Goal: Task Accomplishment & Management: Manage account settings

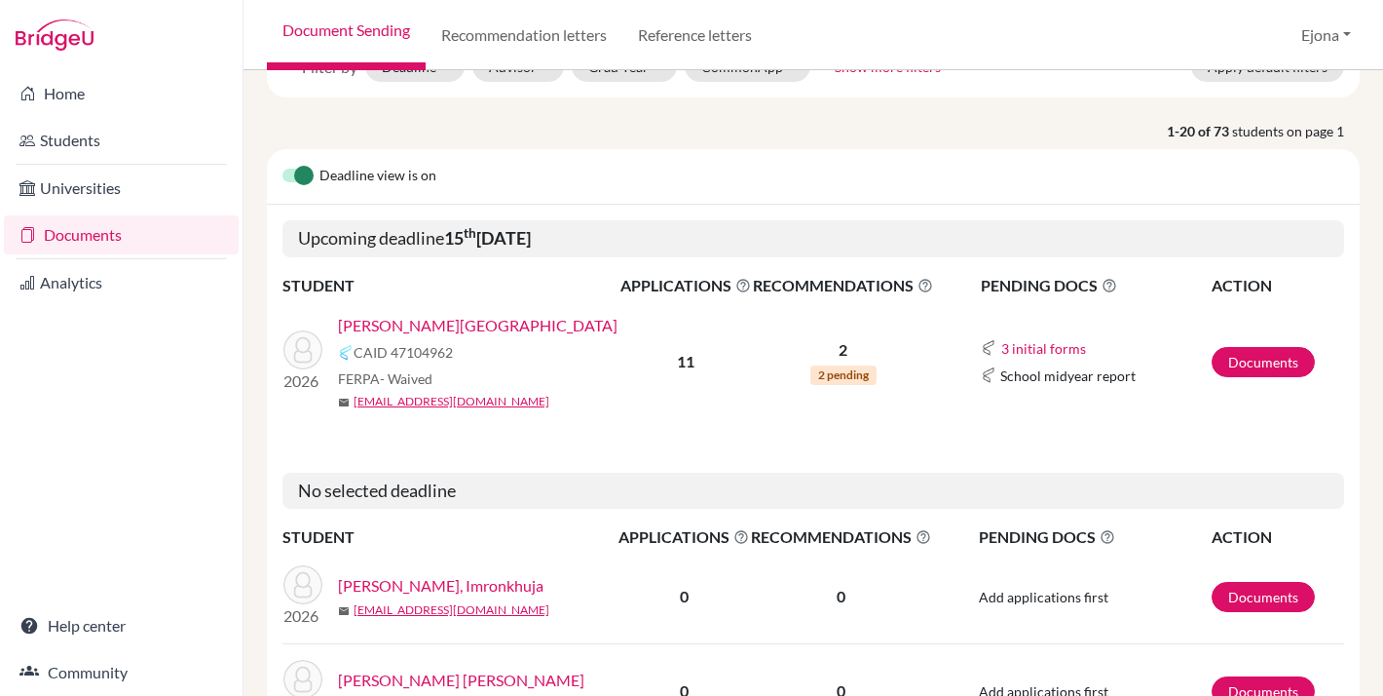
click at [398, 323] on link "[PERSON_NAME][GEOGRAPHIC_DATA]" at bounding box center [478, 325] width 280 height 23
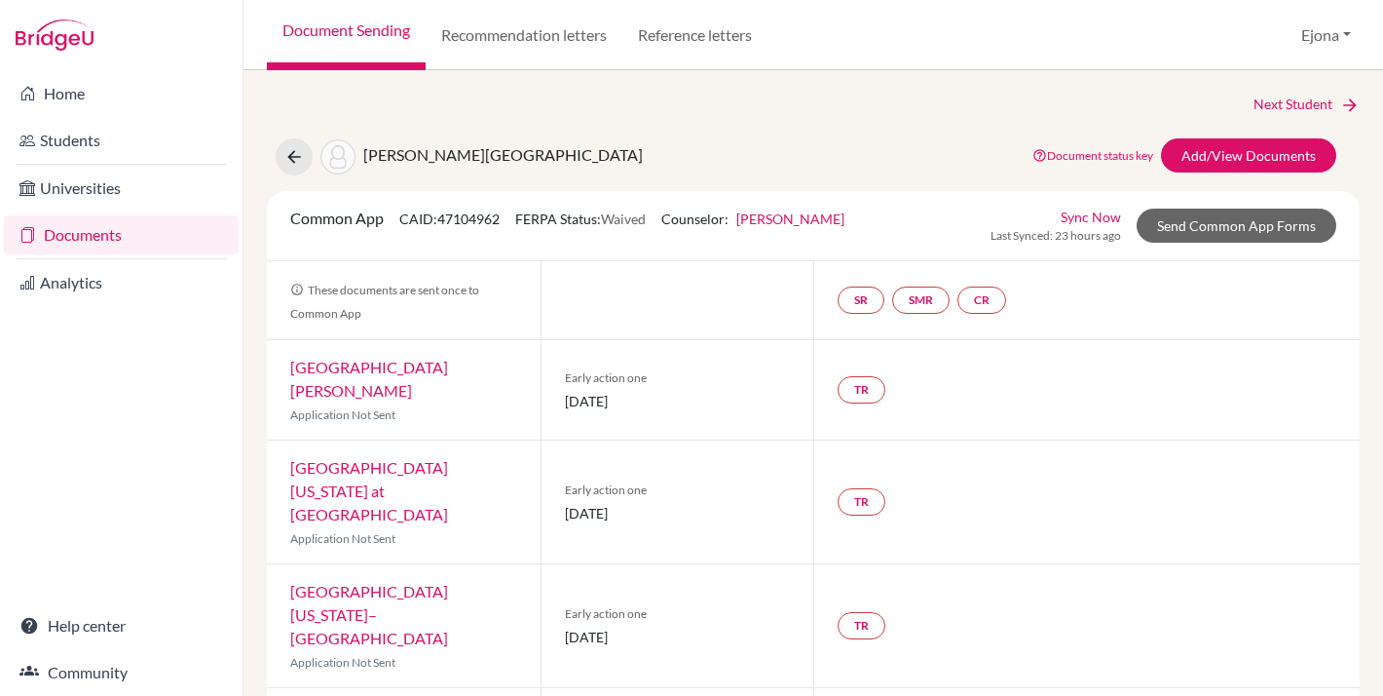
click at [99, 229] on link "Documents" at bounding box center [121, 234] width 235 height 39
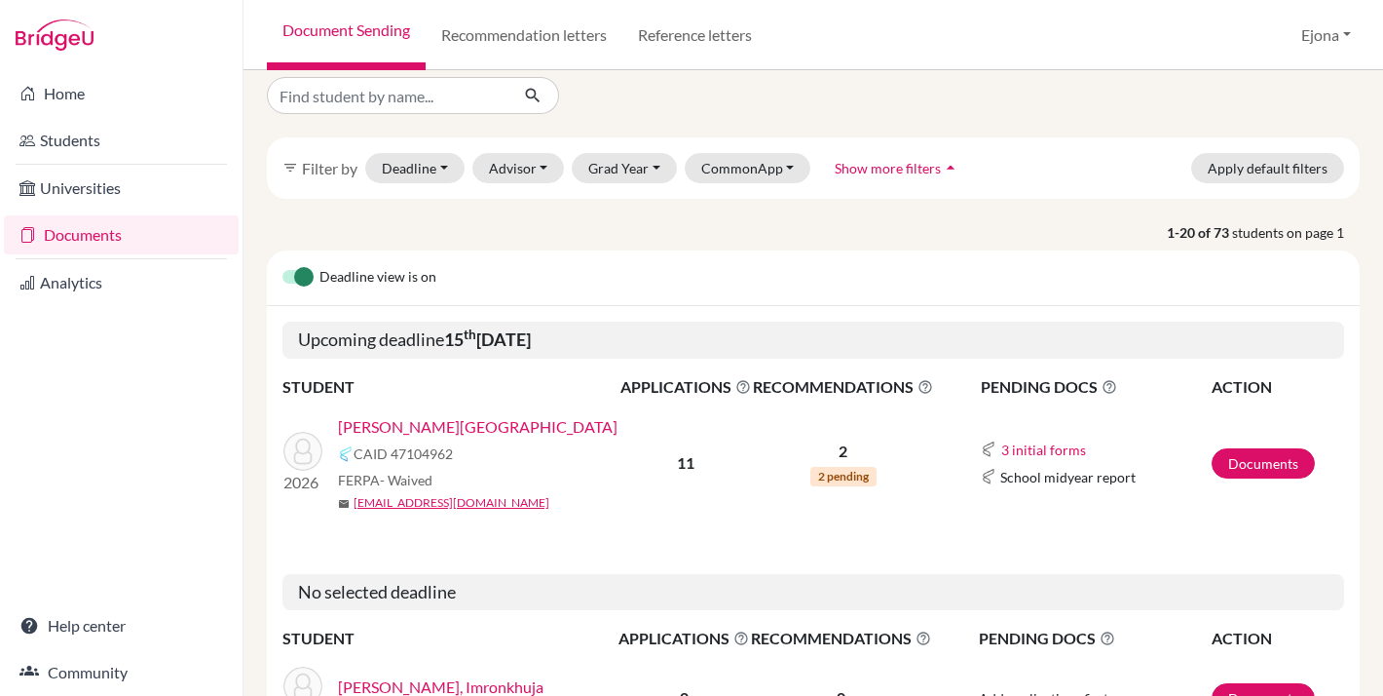
scroll to position [14, 0]
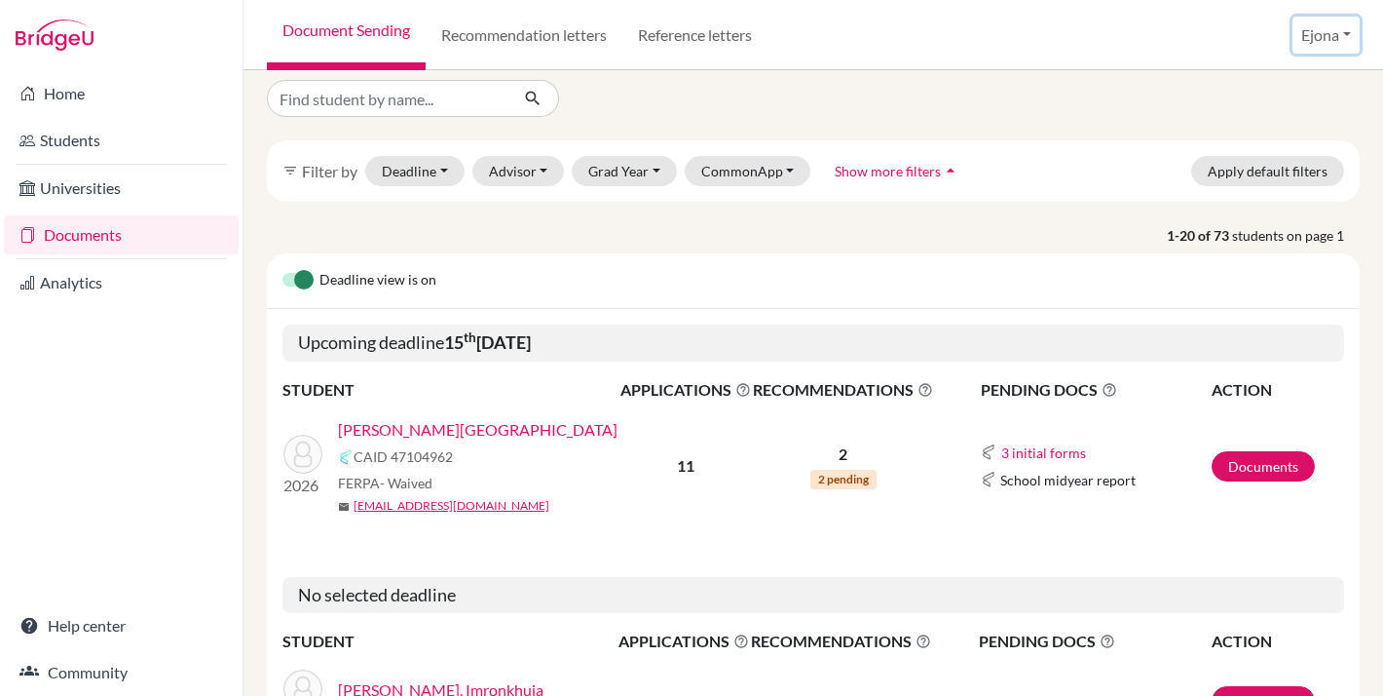
click at [1302, 35] on button "Ejona" at bounding box center [1326, 35] width 67 height 37
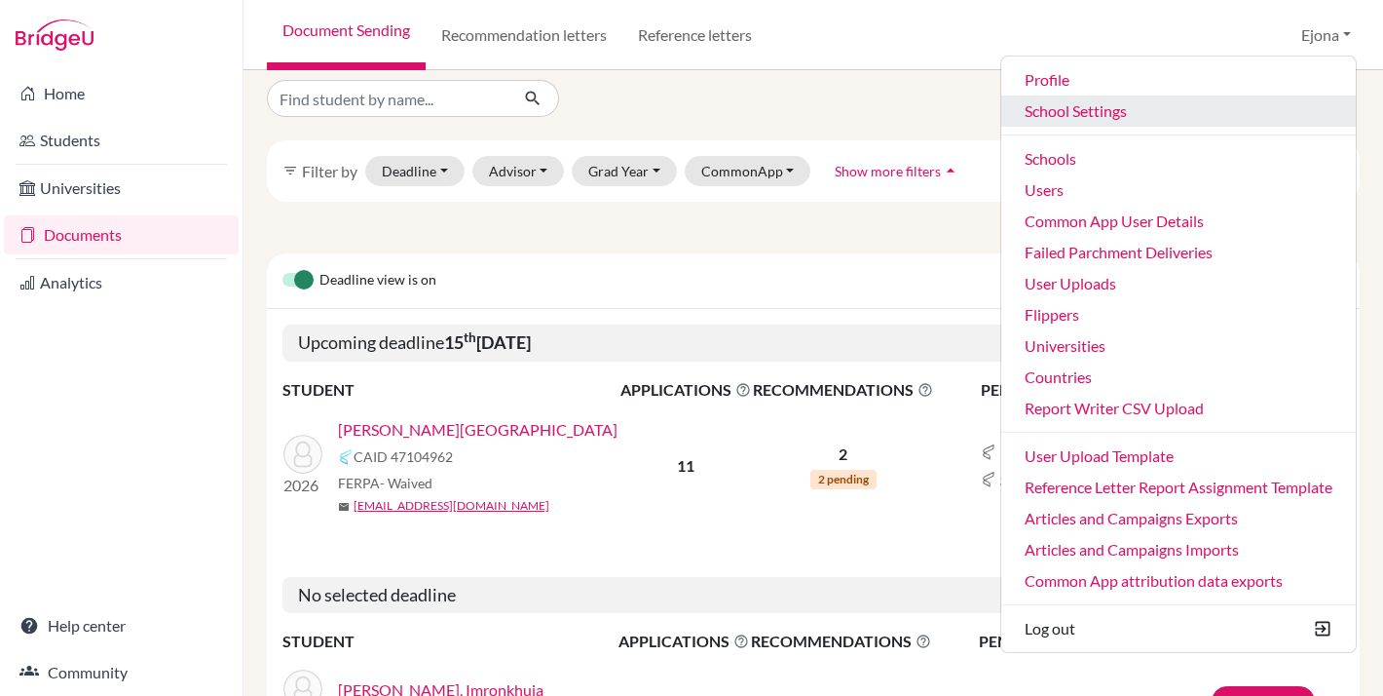
click at [1099, 118] on link "School Settings" at bounding box center [1179, 110] width 355 height 31
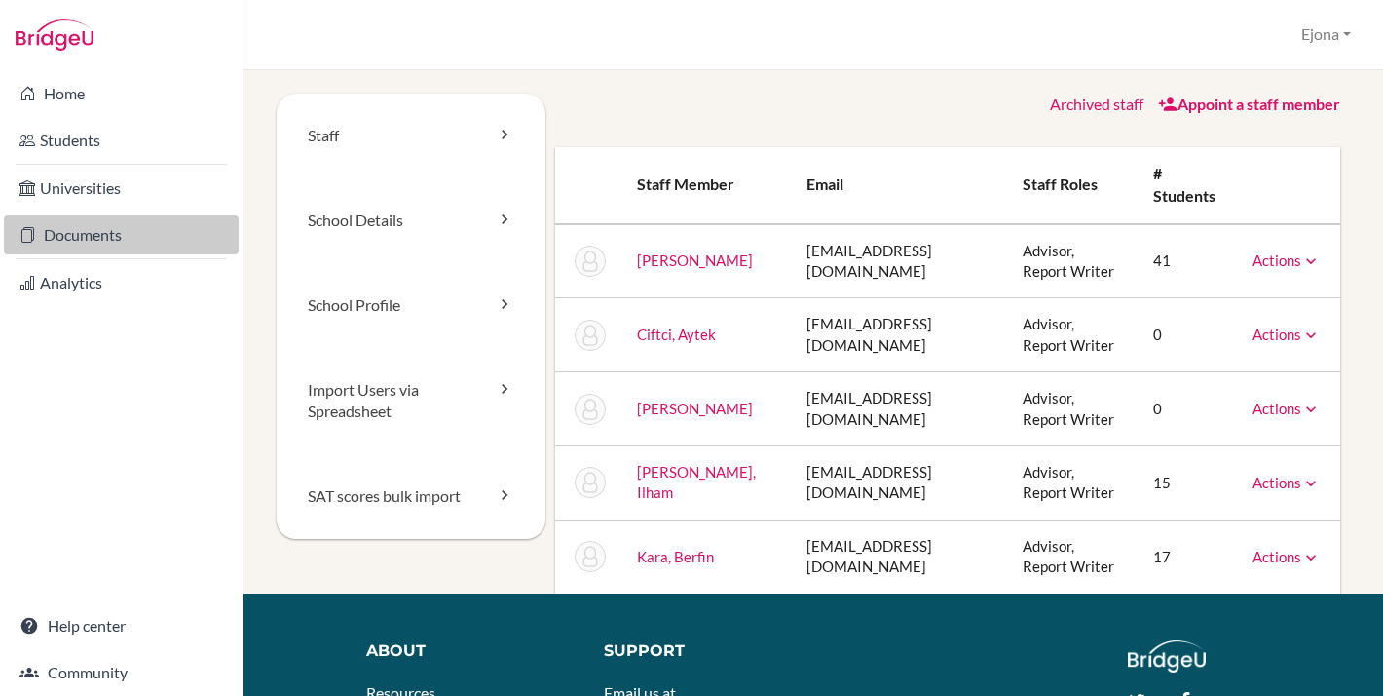
click at [130, 235] on link "Documents" at bounding box center [121, 234] width 235 height 39
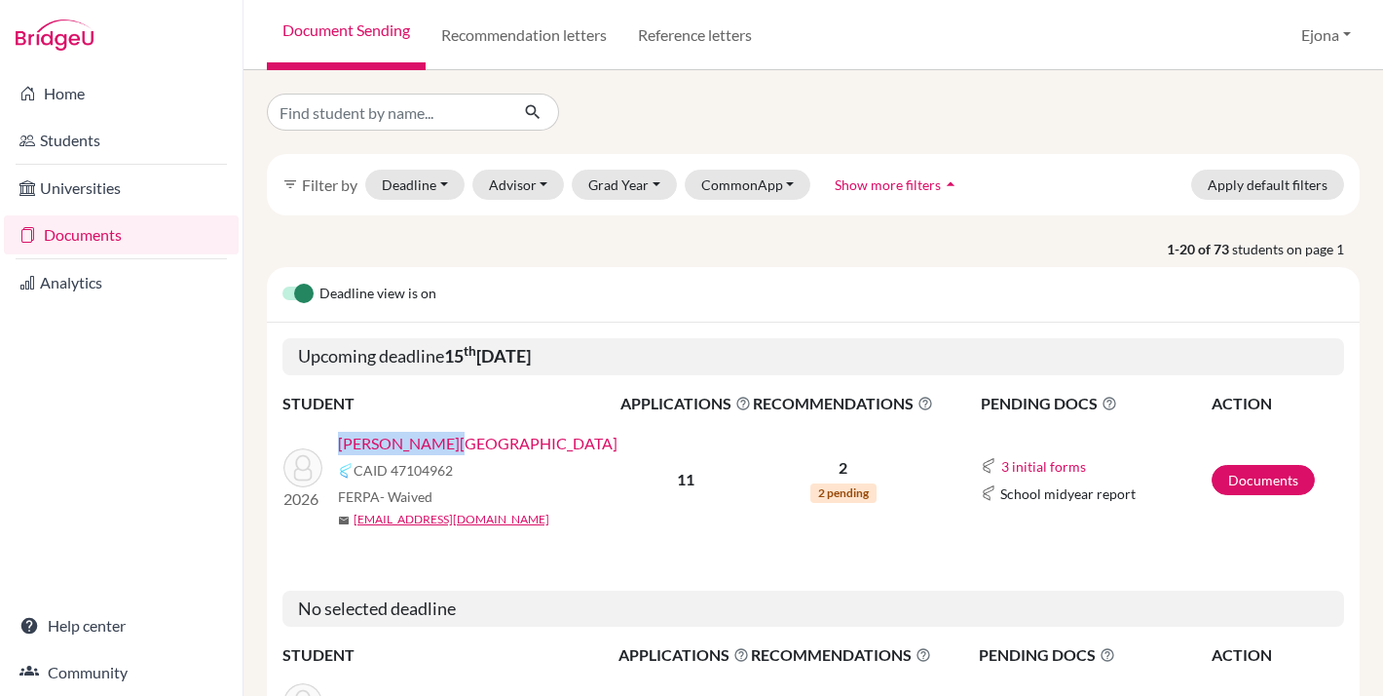
drag, startPoint x: 471, startPoint y: 438, endPoint x: 342, endPoint y: 441, distance: 128.6
click at [342, 441] on div "[PERSON_NAME][GEOGRAPHIC_DATA]" at bounding box center [485, 443] width 295 height 23
copy link "[PERSON_NAME][GEOGRAPHIC_DATA]"
click at [416, 440] on link "[PERSON_NAME][GEOGRAPHIC_DATA]" at bounding box center [478, 443] width 280 height 23
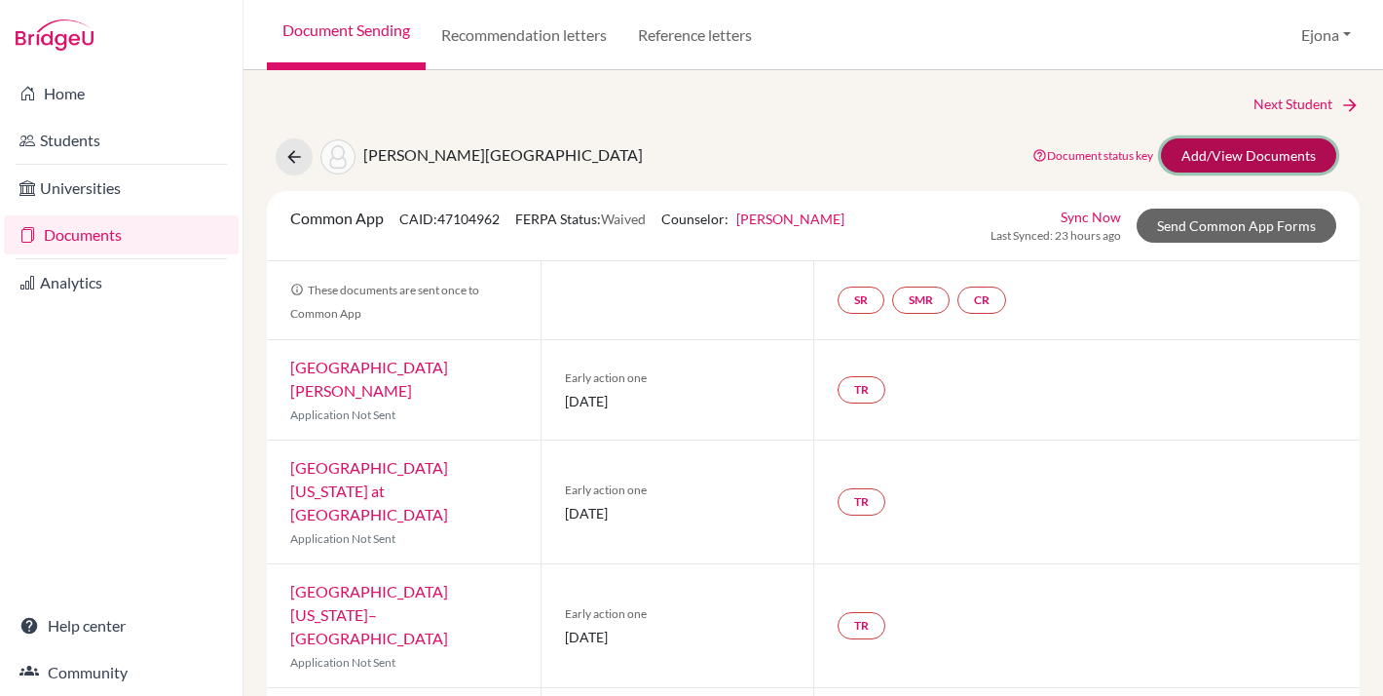
click at [1252, 147] on link "Add/View Documents" at bounding box center [1248, 155] width 175 height 34
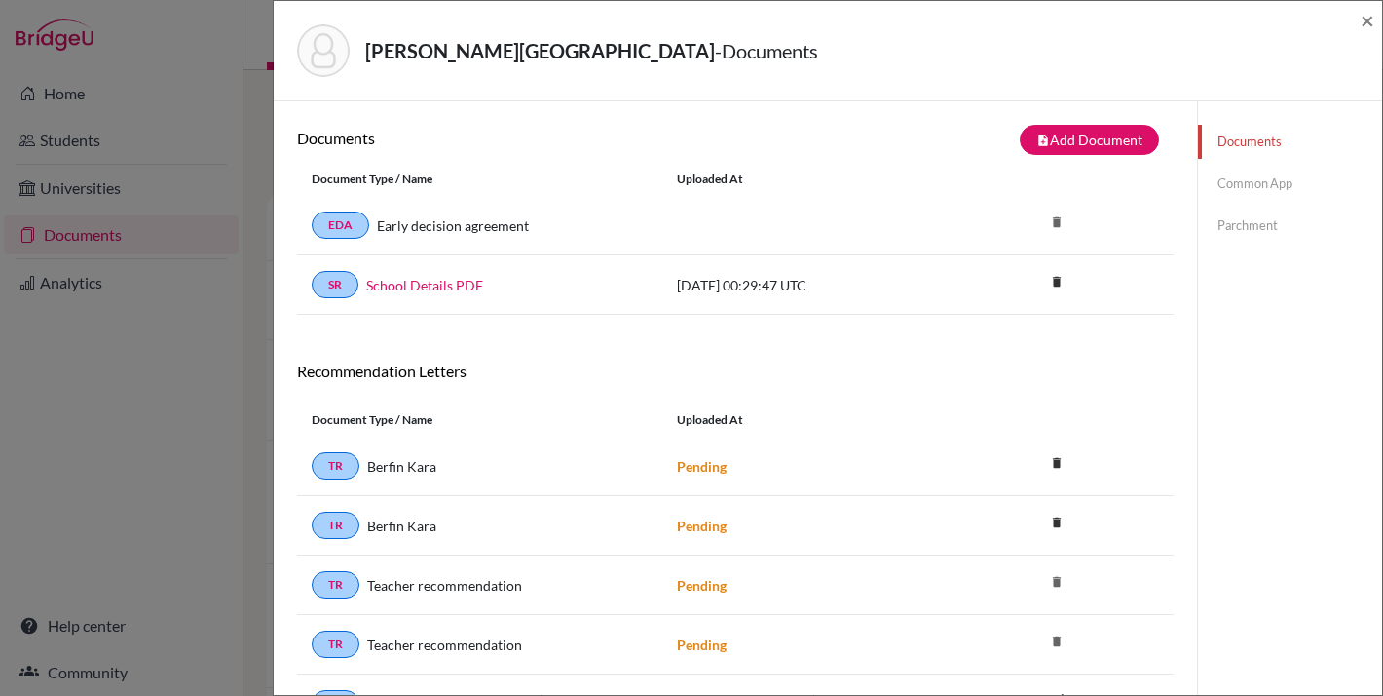
click at [1252, 180] on link "Common App" at bounding box center [1290, 184] width 184 height 34
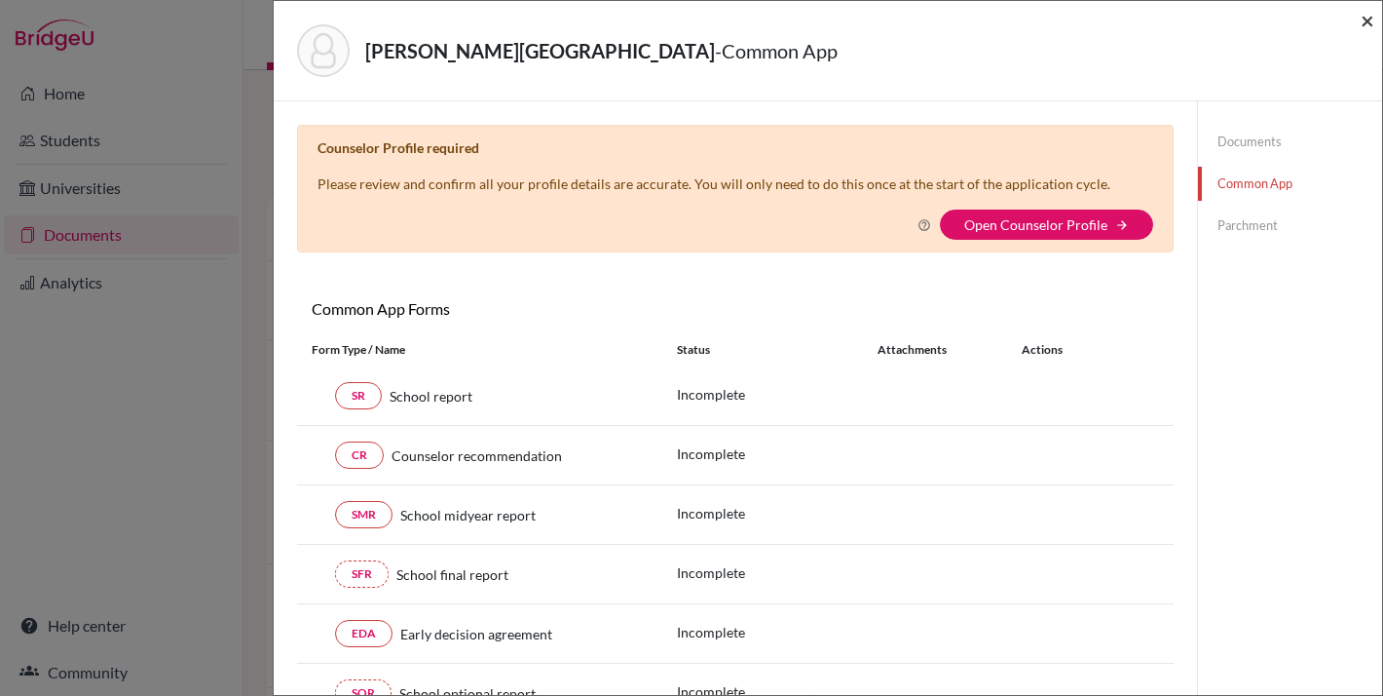
click at [1364, 22] on span "×" at bounding box center [1368, 20] width 14 height 28
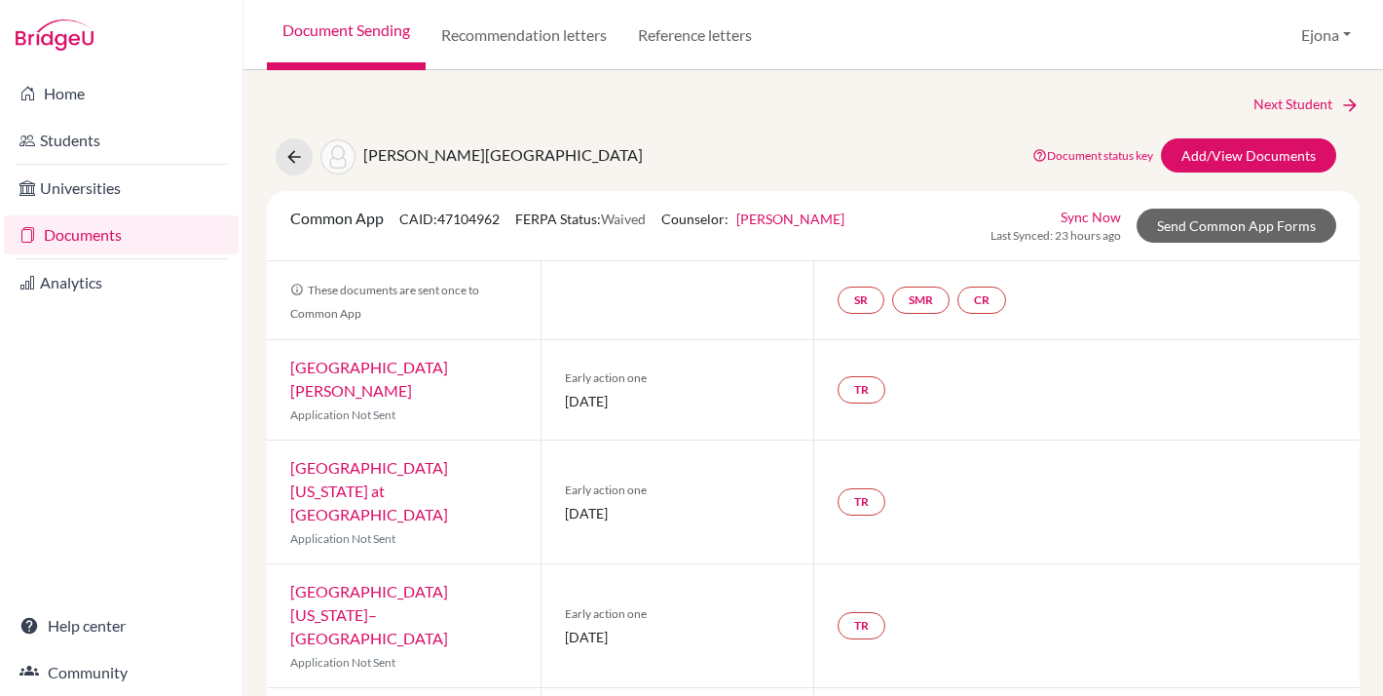
click at [82, 242] on link "Documents" at bounding box center [121, 234] width 235 height 39
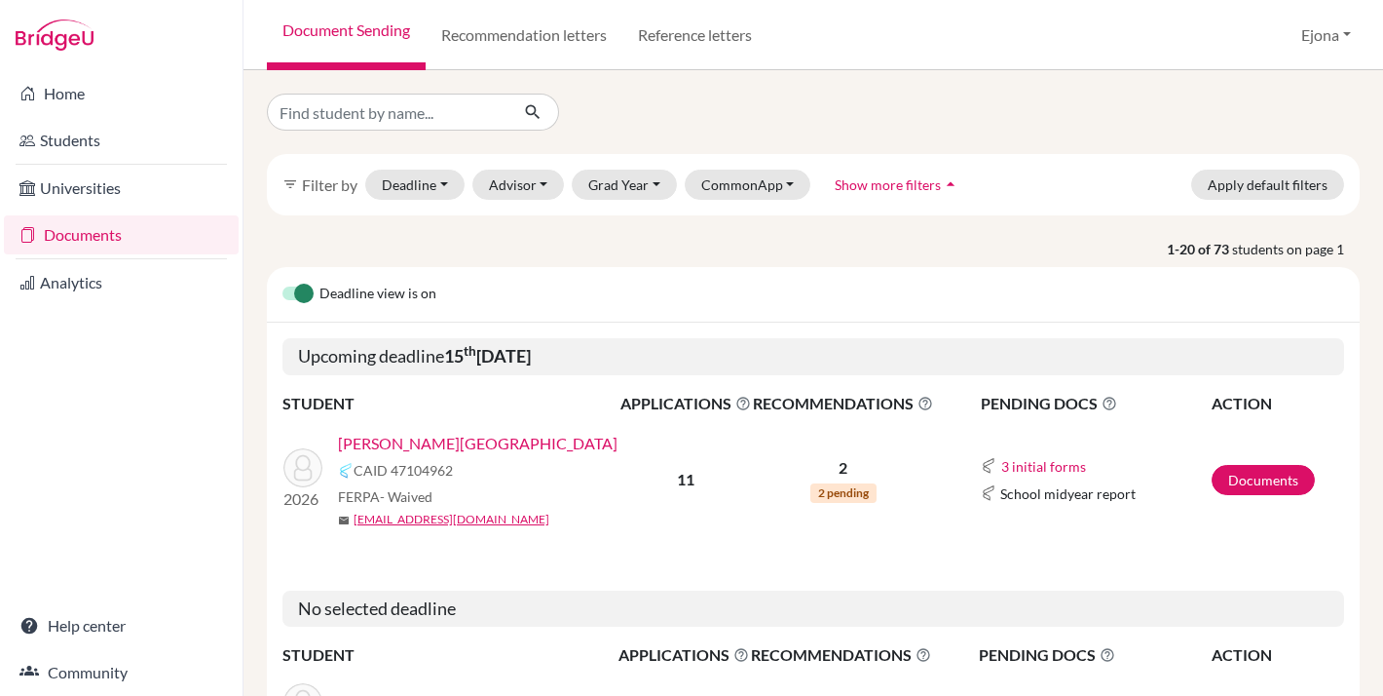
click at [435, 433] on link "[PERSON_NAME][GEOGRAPHIC_DATA]" at bounding box center [478, 443] width 280 height 23
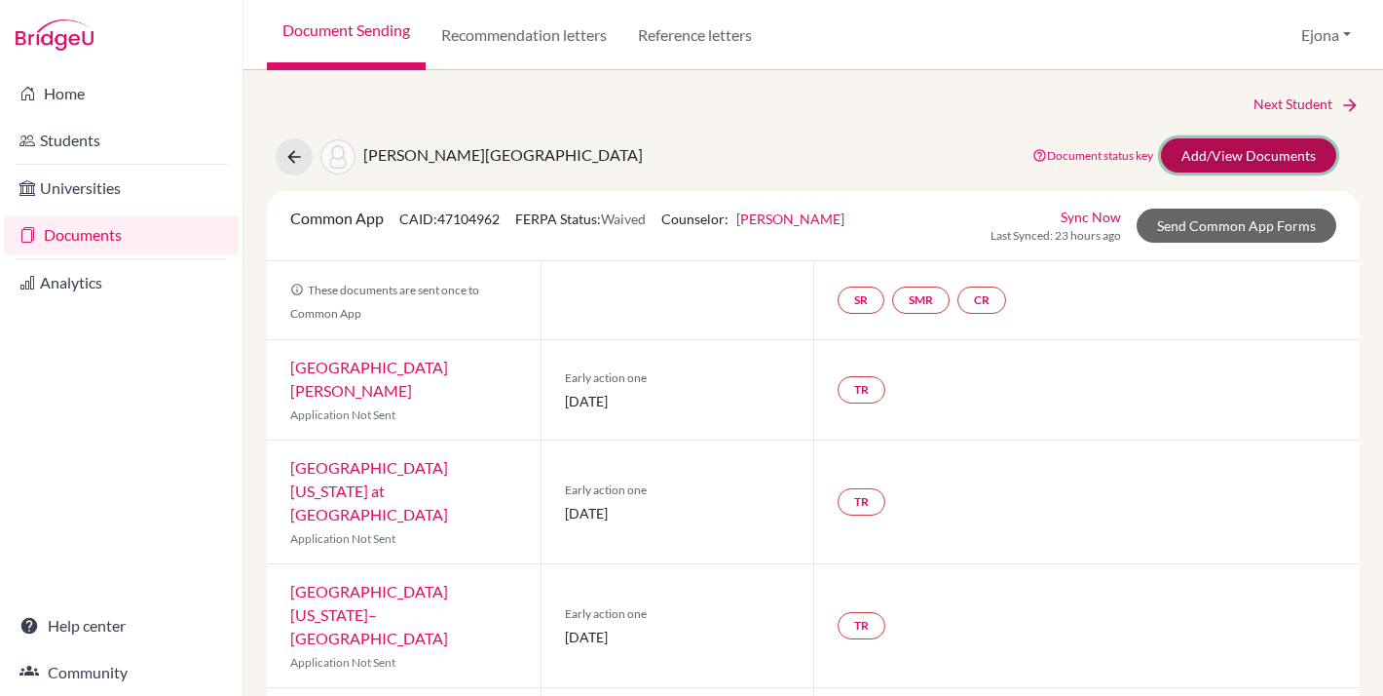
click at [1289, 152] on link "Add/View Documents" at bounding box center [1248, 155] width 175 height 34
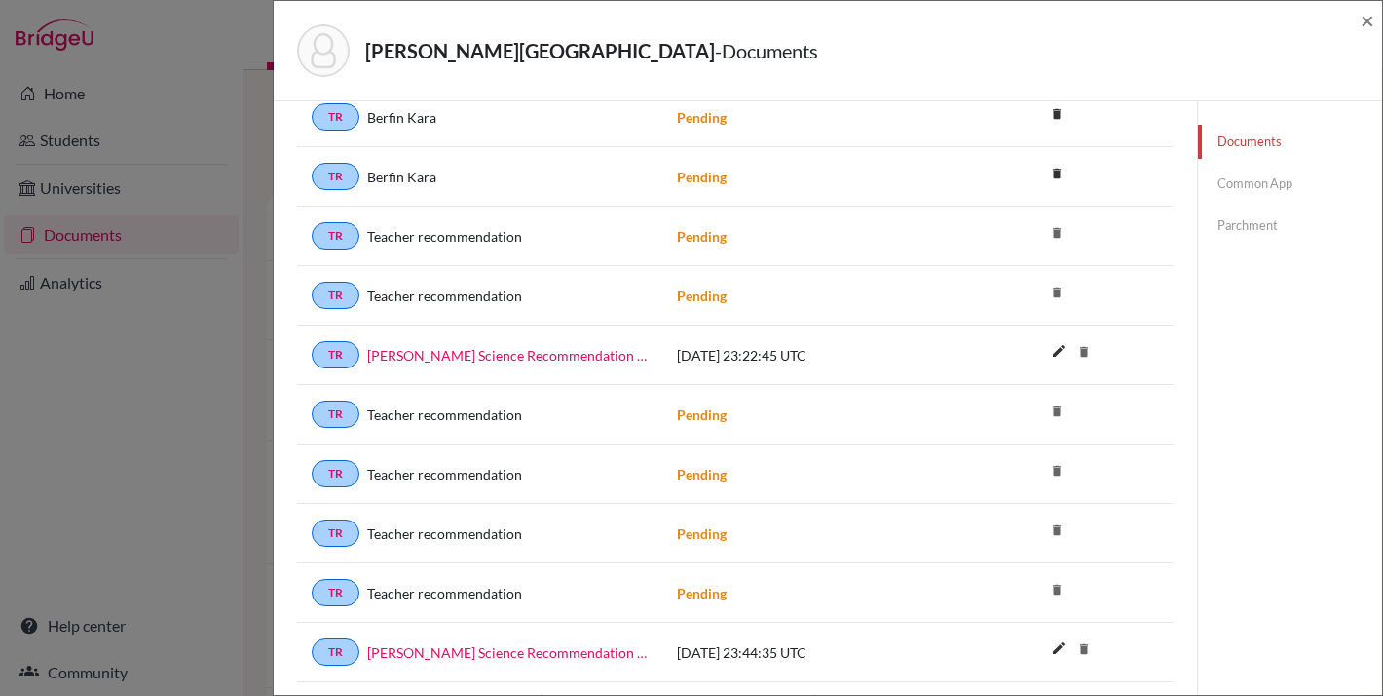
scroll to position [394, 0]
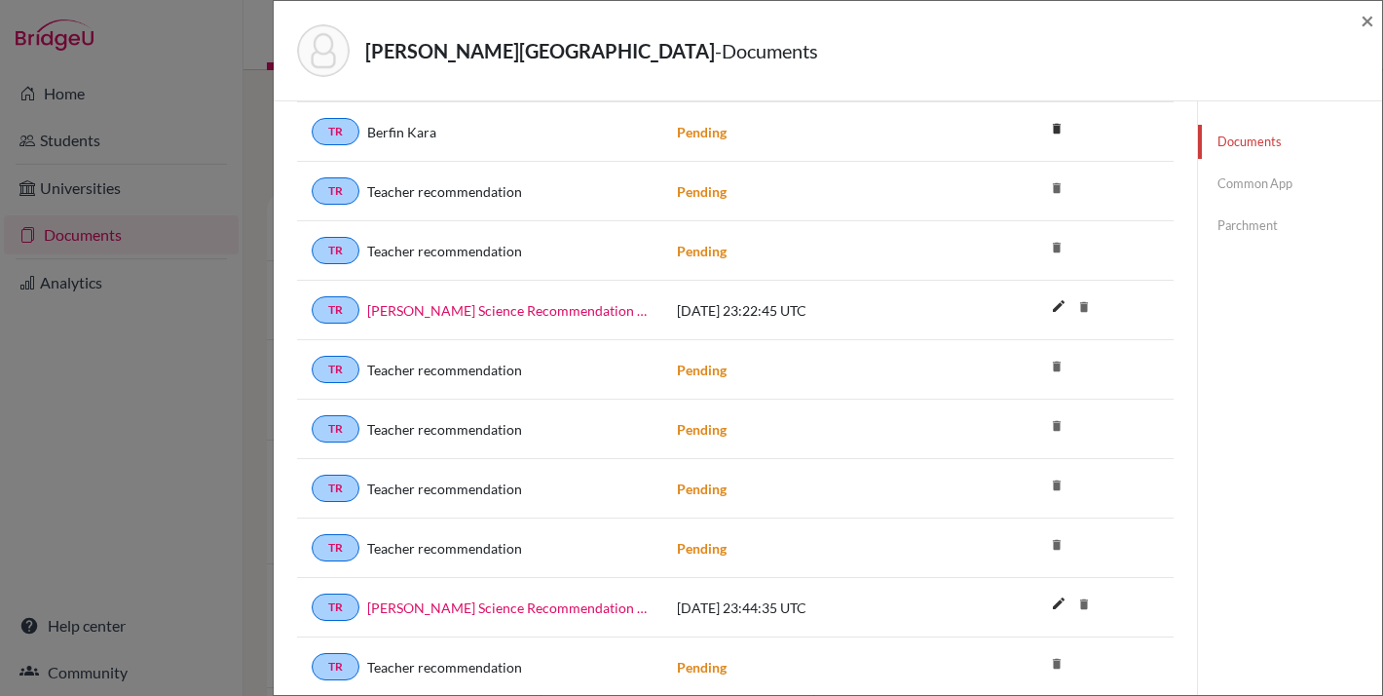
click at [1238, 183] on link "Common App" at bounding box center [1290, 184] width 184 height 34
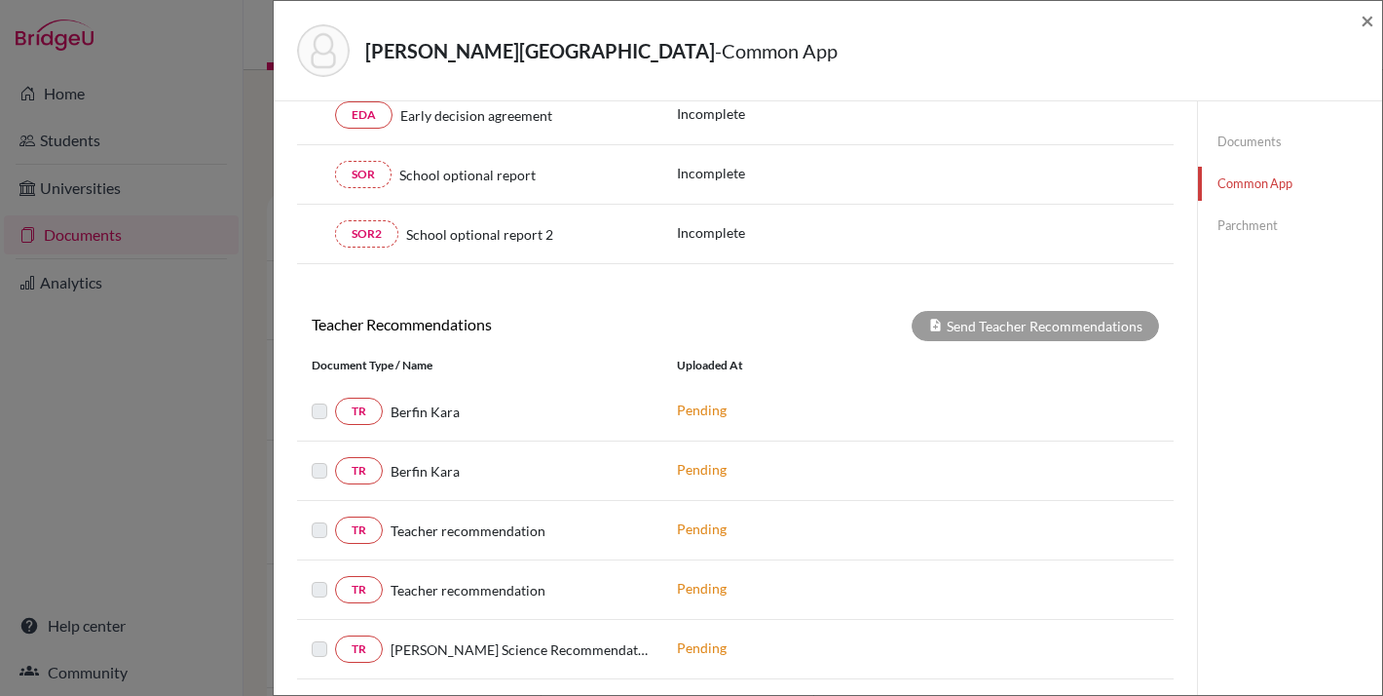
scroll to position [322, 0]
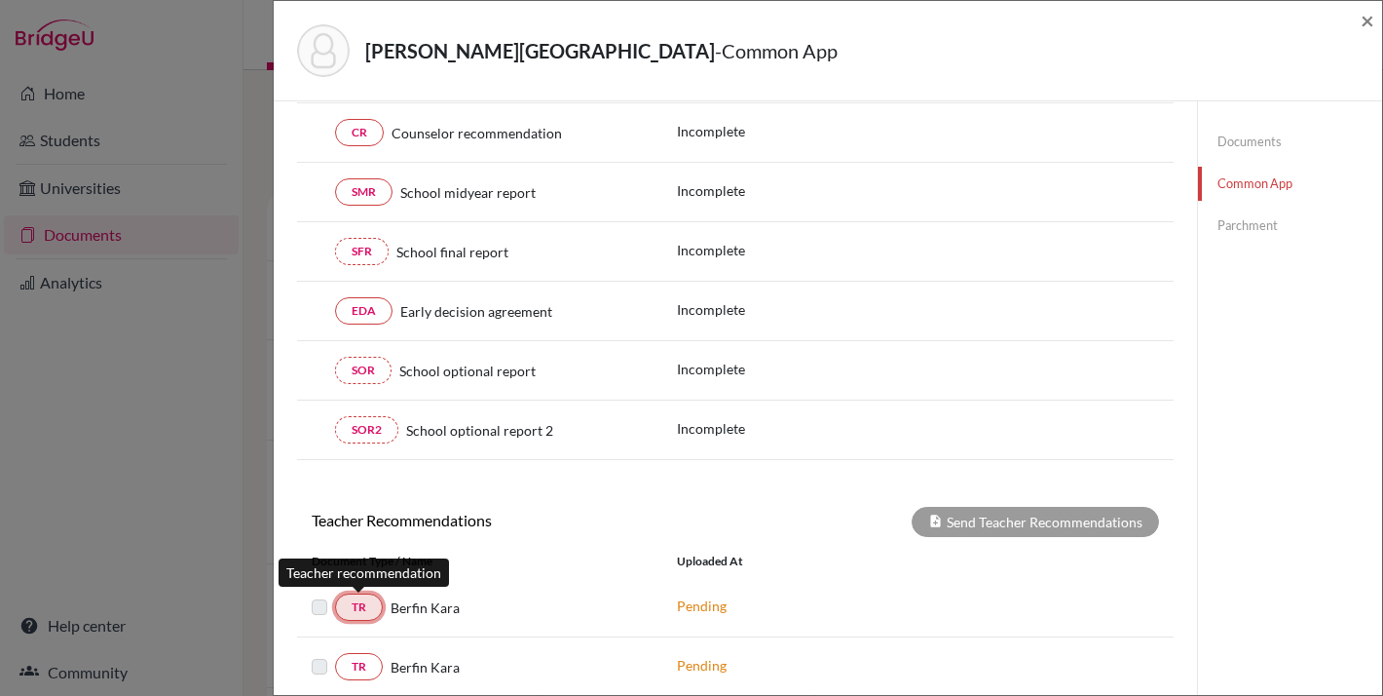
click at [351, 597] on link "TR" at bounding box center [359, 606] width 48 height 27
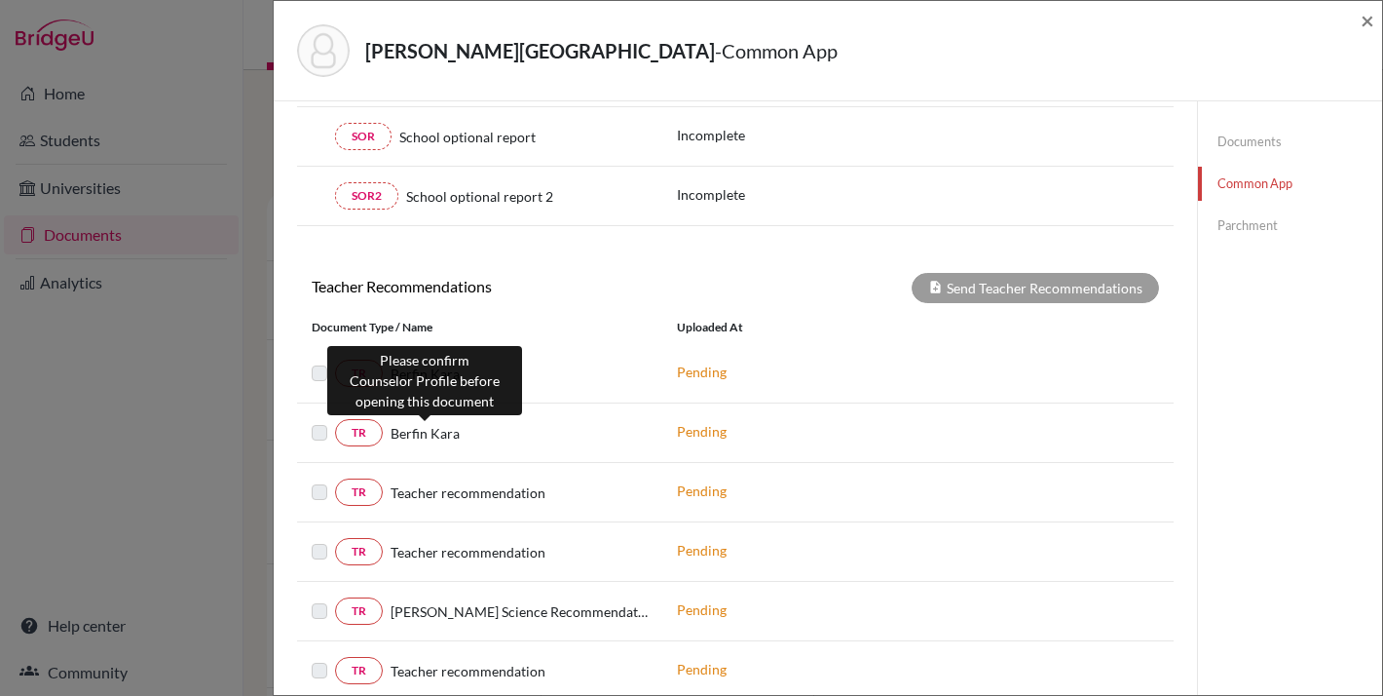
click at [403, 441] on span "Berfin Kara" at bounding box center [425, 433] width 69 height 20
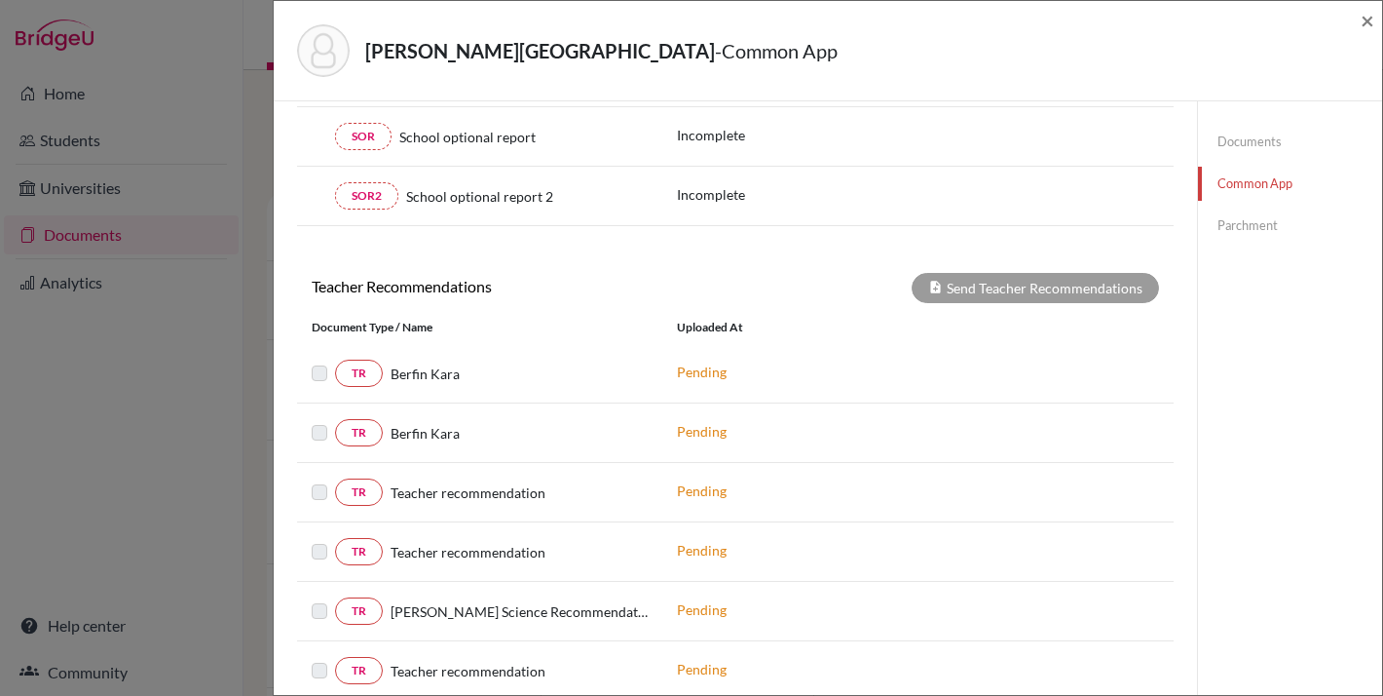
click at [333, 436] on div at bounding box center [323, 432] width 23 height 23
click at [360, 431] on link "TR" at bounding box center [359, 432] width 48 height 27
click at [1234, 135] on link "Documents" at bounding box center [1290, 142] width 184 height 34
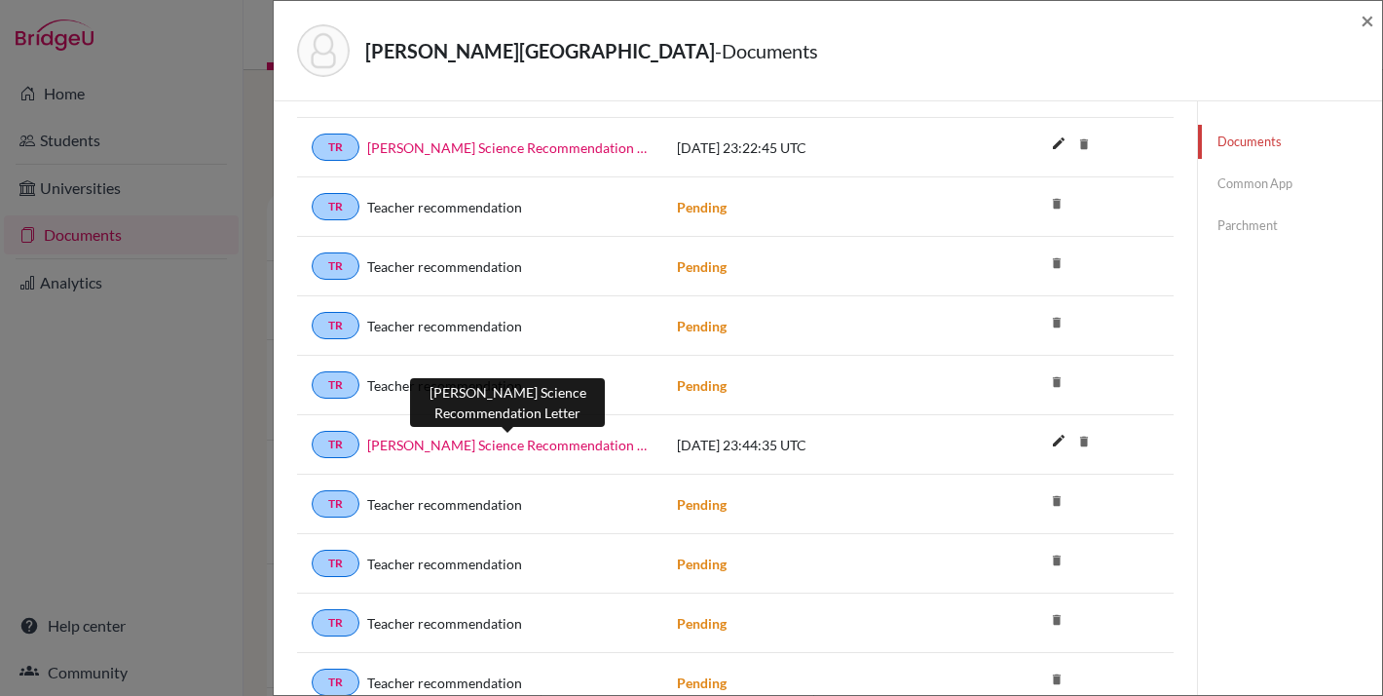
click at [556, 439] on link "[PERSON_NAME] Science Recommendation Letter" at bounding box center [507, 445] width 281 height 20
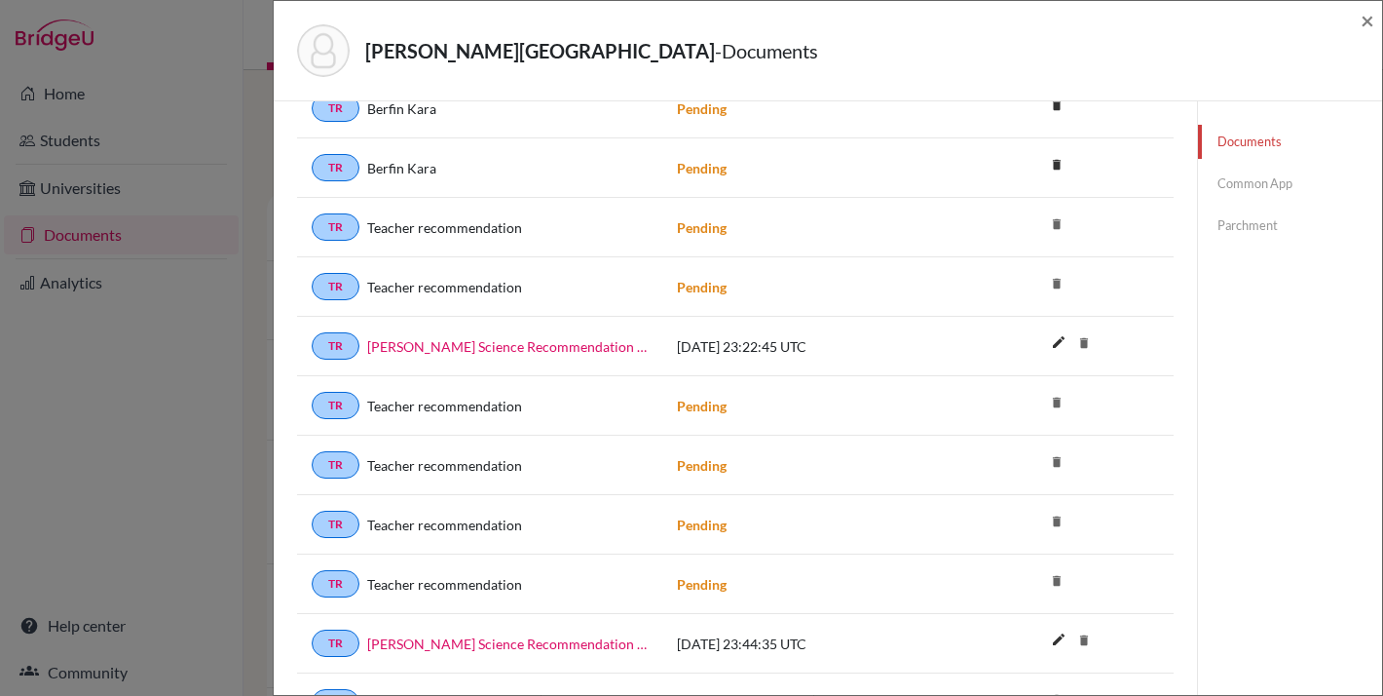
scroll to position [306, 0]
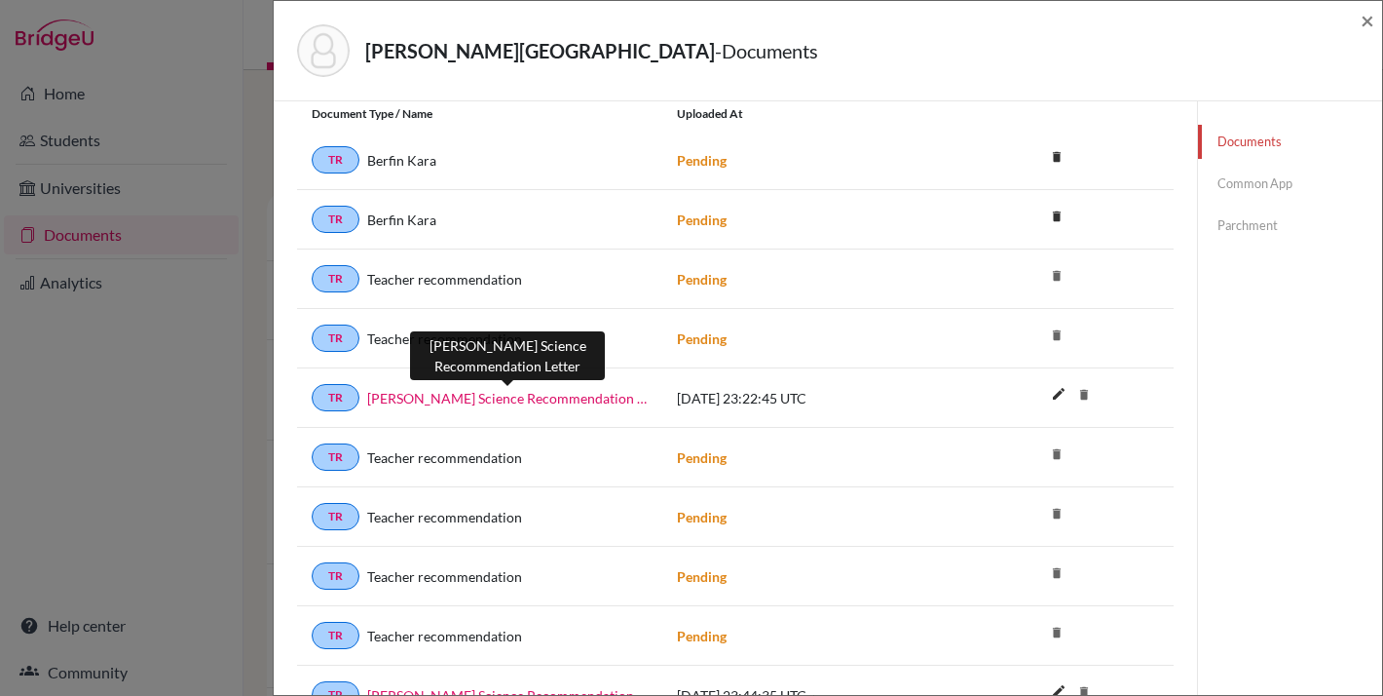
click at [556, 399] on link "[PERSON_NAME] Science Recommendation Letter" at bounding box center [507, 398] width 281 height 20
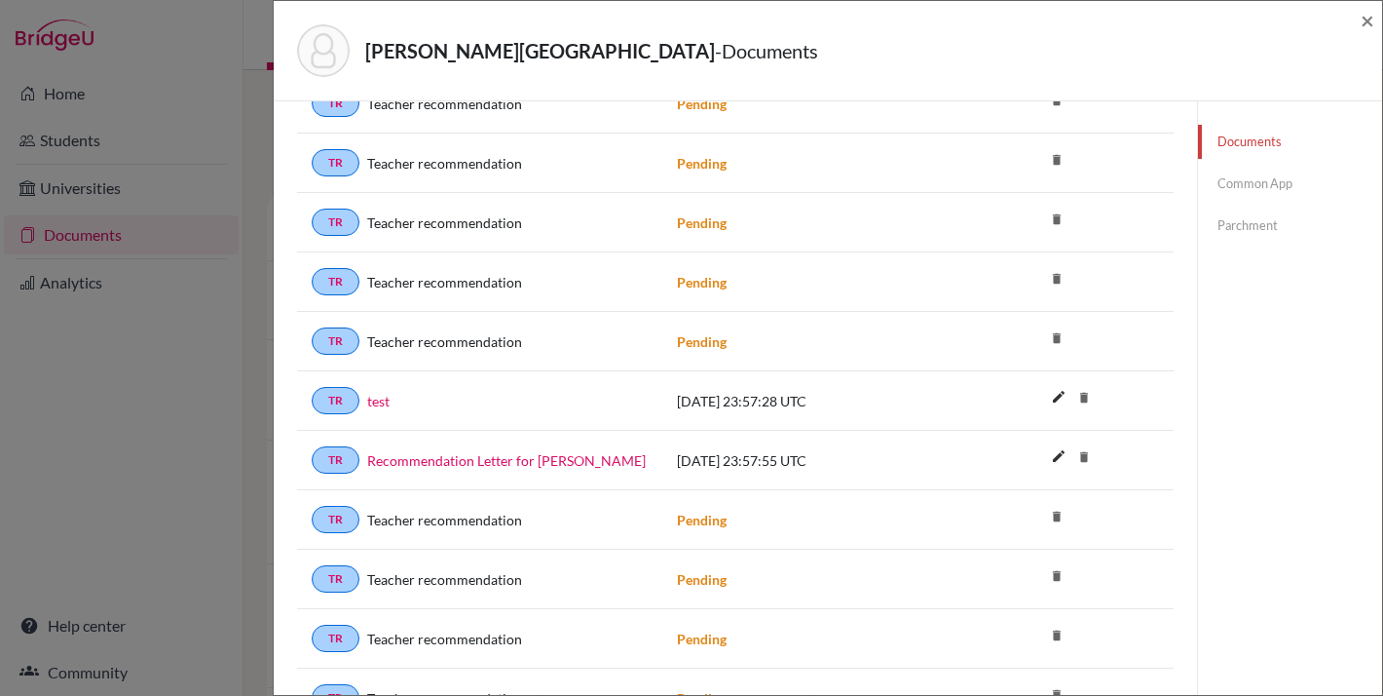
scroll to position [1631, 0]
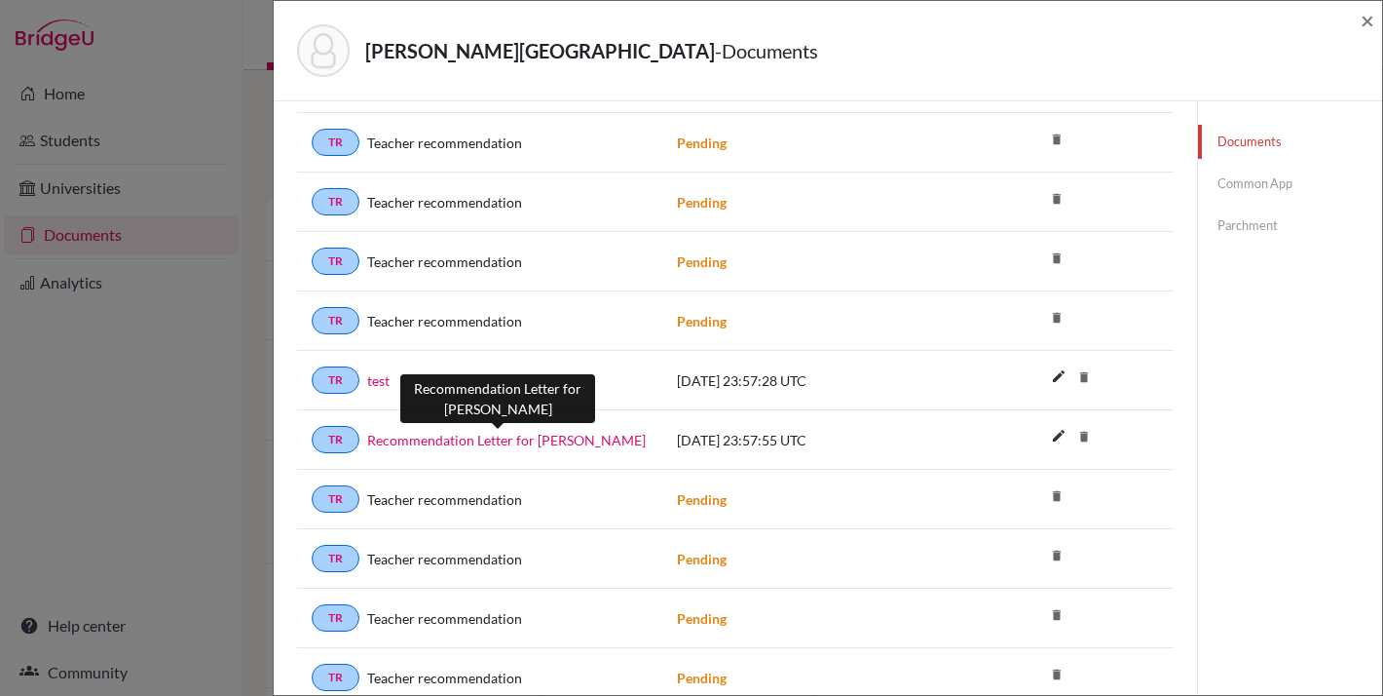
click at [512, 434] on link "Recommendation Letter for [PERSON_NAME]" at bounding box center [506, 440] width 279 height 20
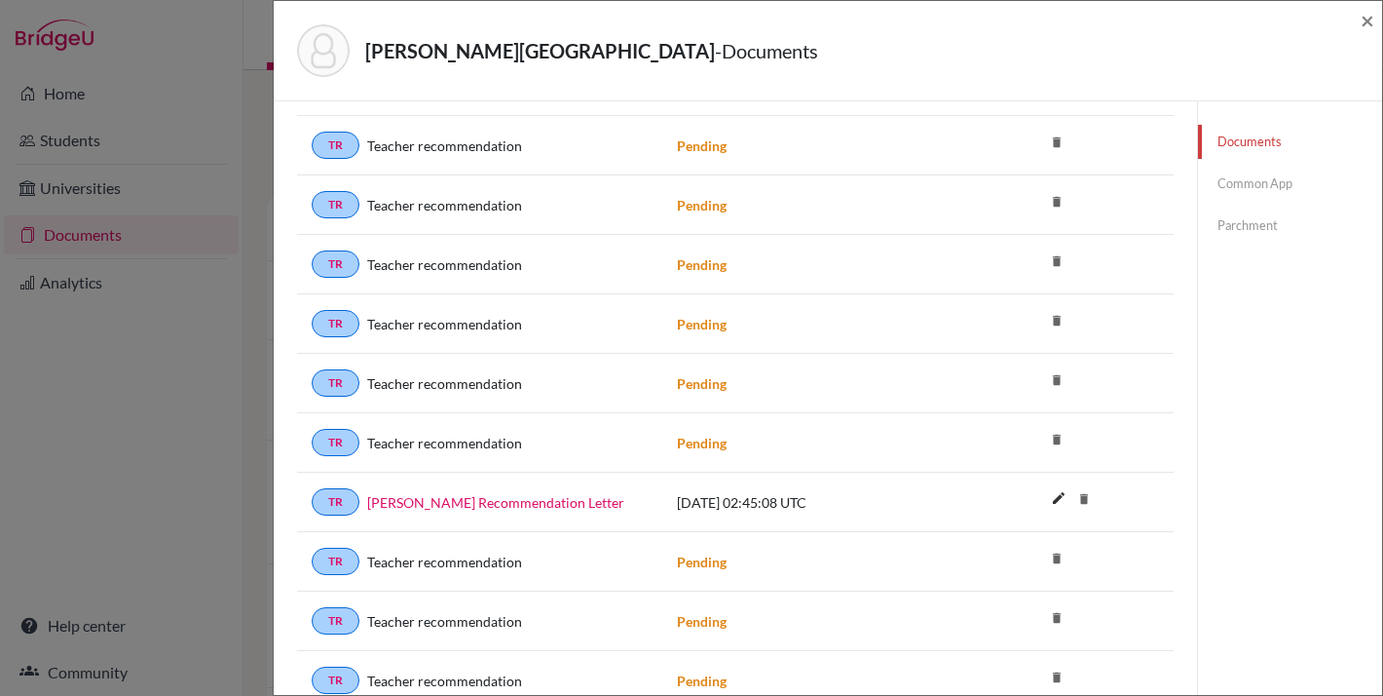
scroll to position [2902, 0]
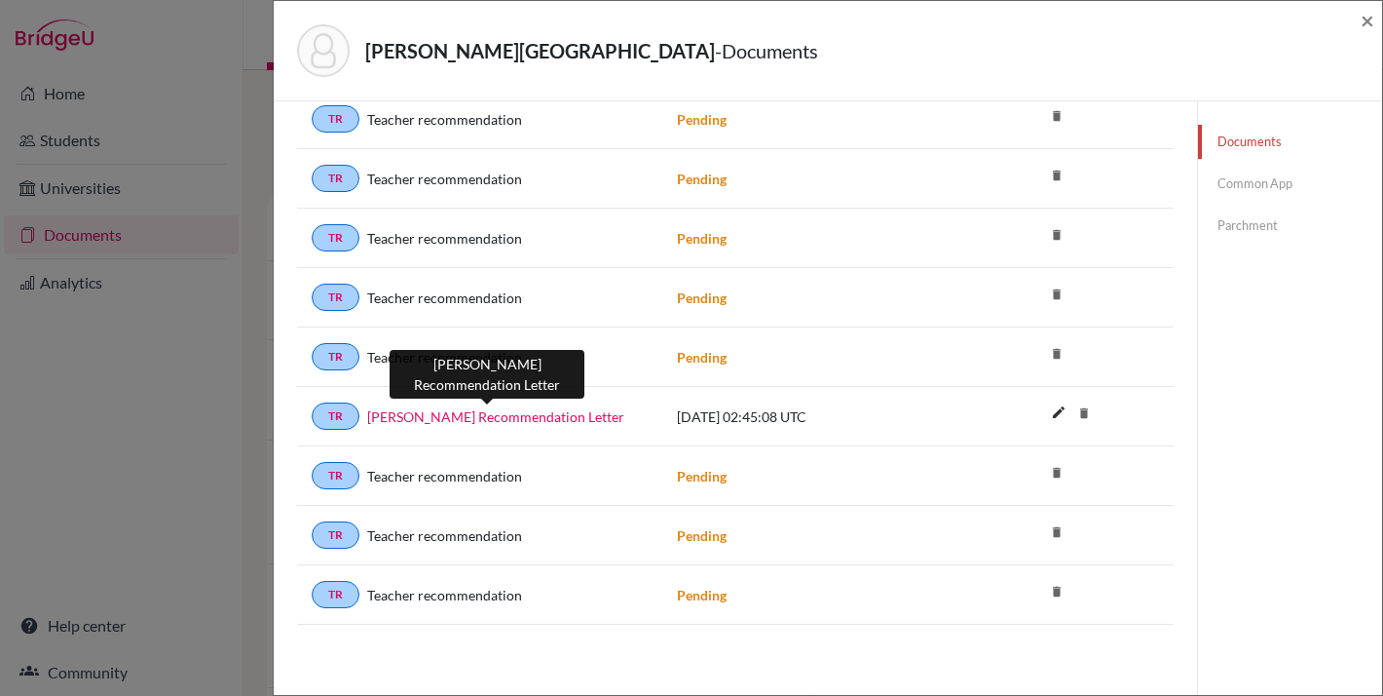
click at [568, 422] on link "[PERSON_NAME] Recommendation Letter" at bounding box center [495, 416] width 257 height 20
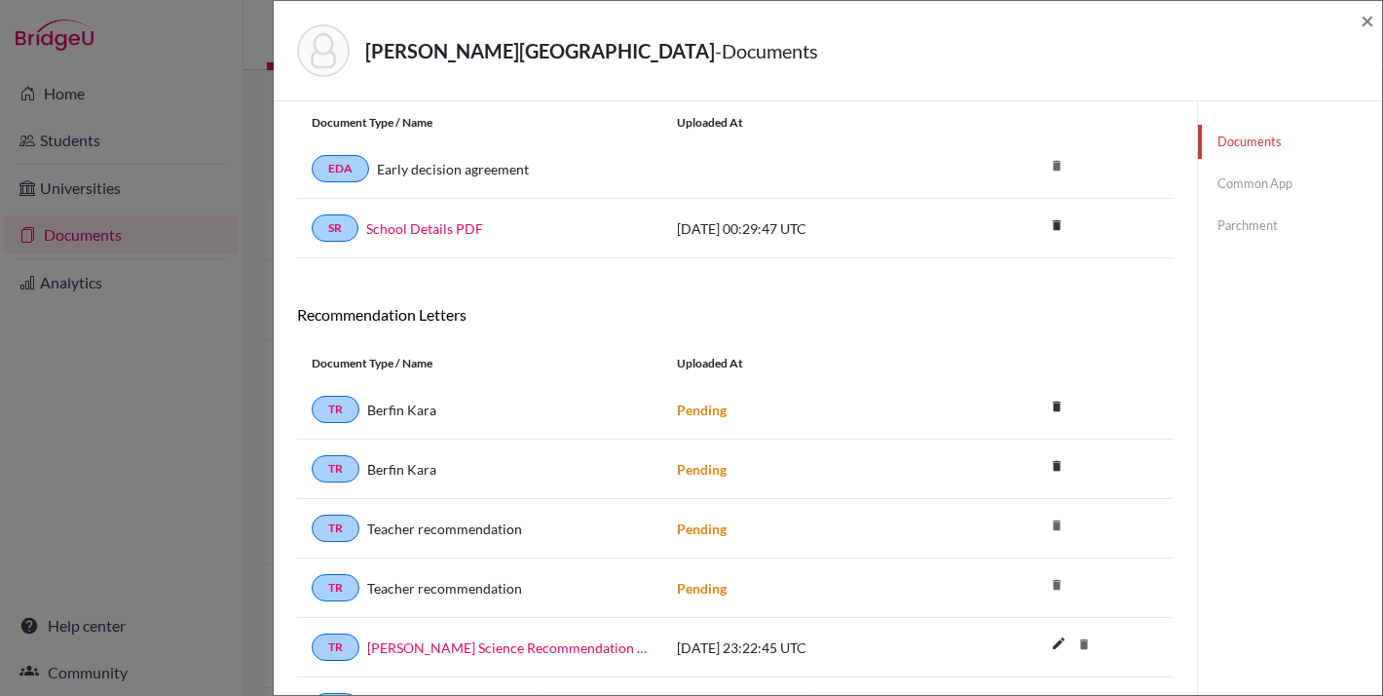
scroll to position [0, 0]
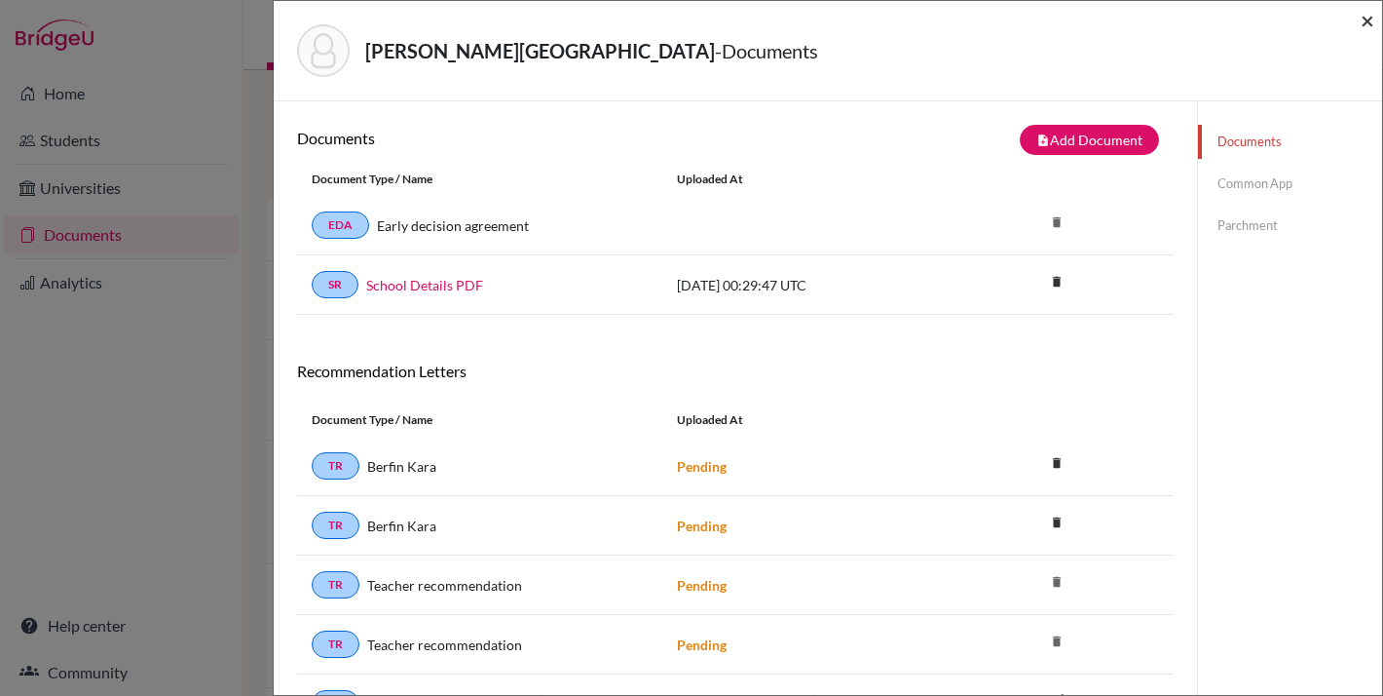
click at [1368, 23] on span "×" at bounding box center [1368, 20] width 14 height 28
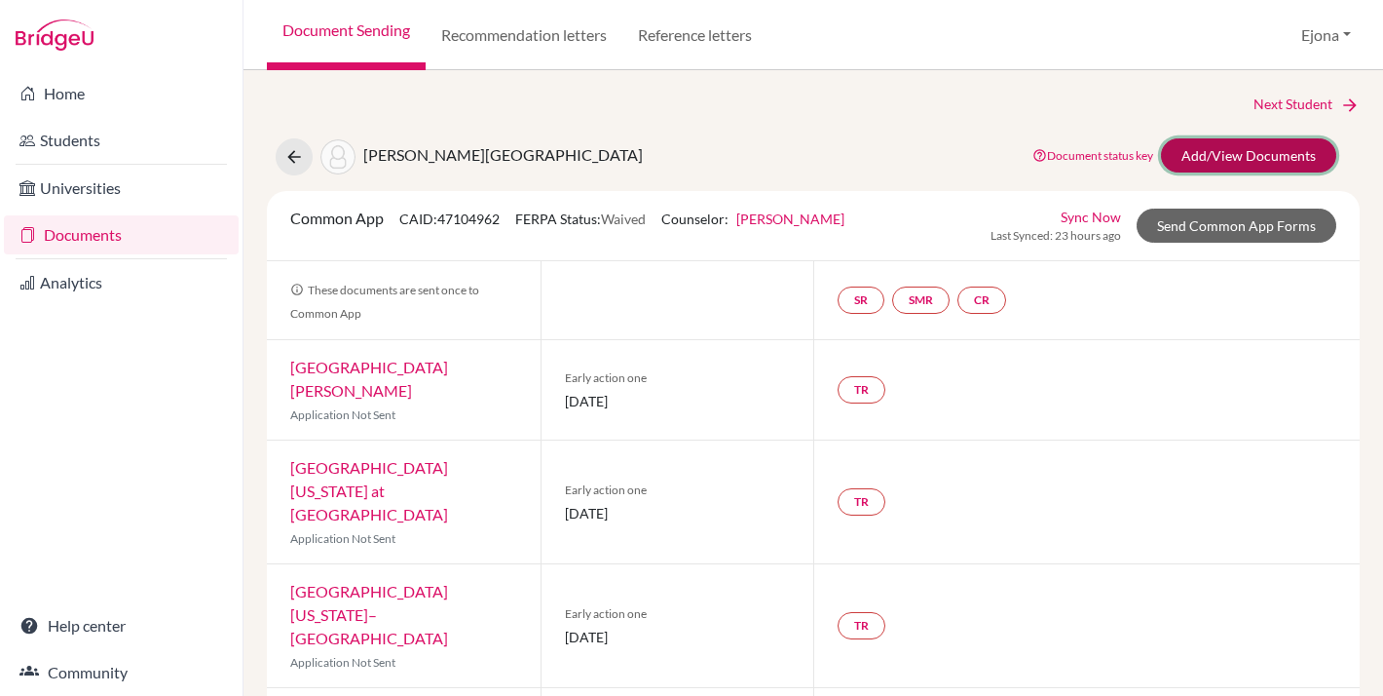
click at [1255, 158] on link "Add/View Documents" at bounding box center [1248, 155] width 175 height 34
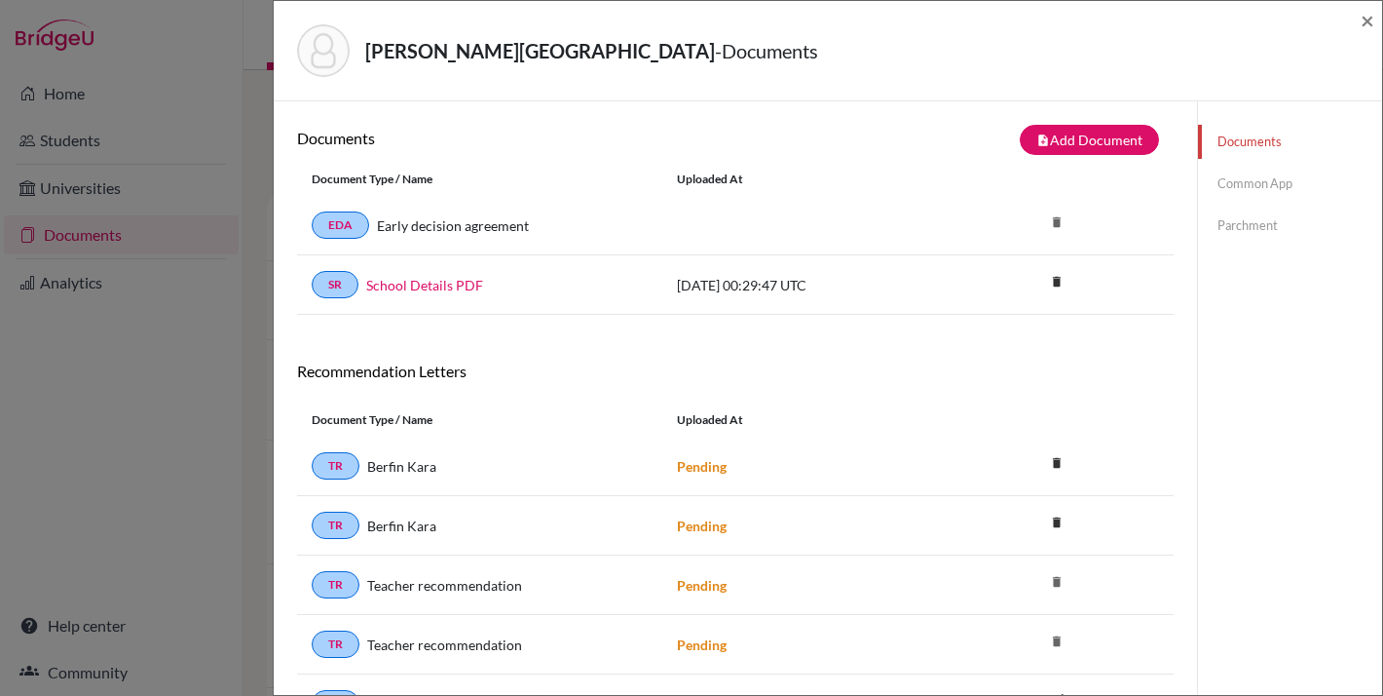
click at [1259, 181] on link "Common App" at bounding box center [1290, 184] width 184 height 34
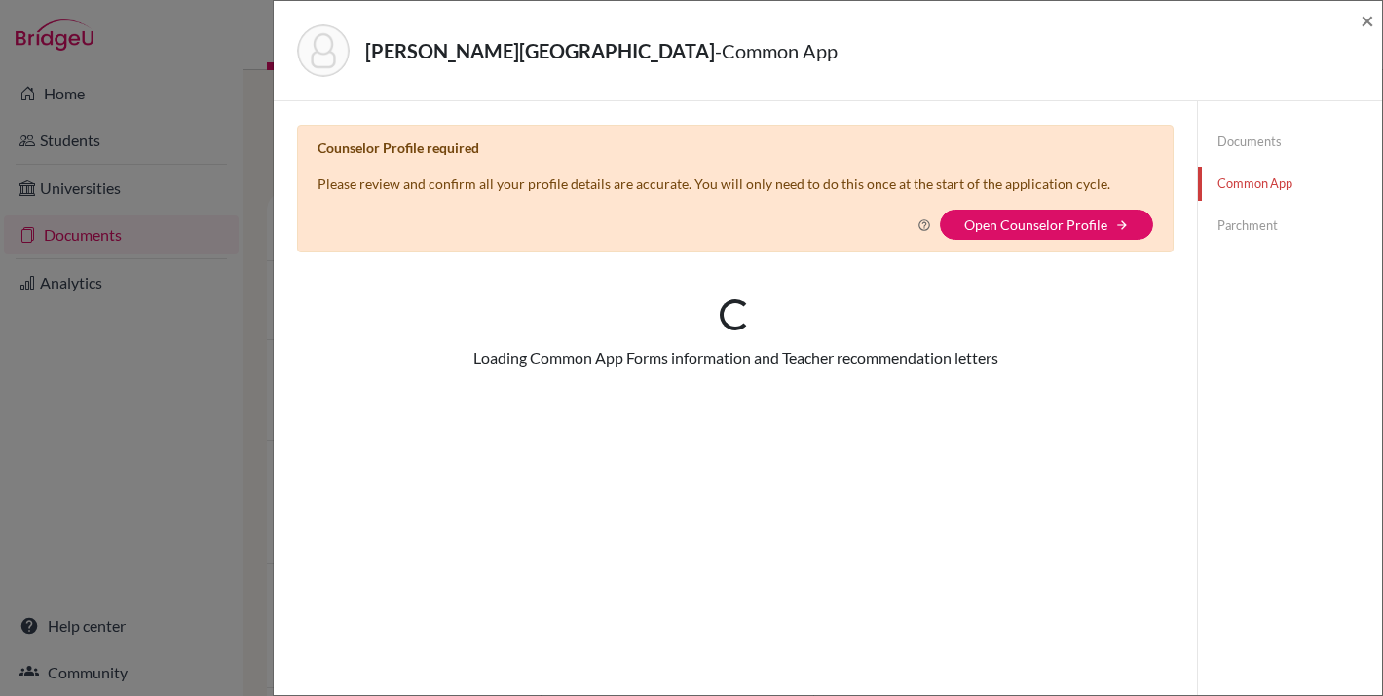
click at [1247, 227] on link "Parchment" at bounding box center [1290, 225] width 184 height 34
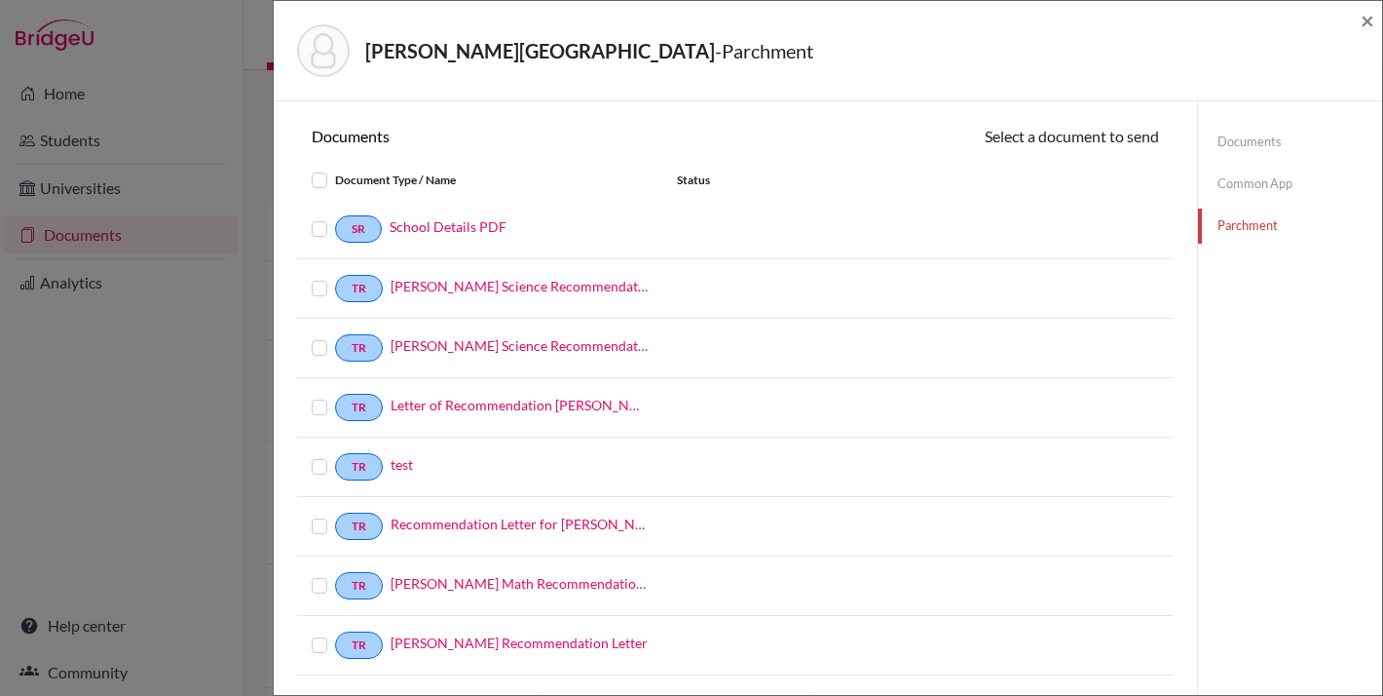
click at [1263, 172] on link "Common App" at bounding box center [1290, 184] width 184 height 34
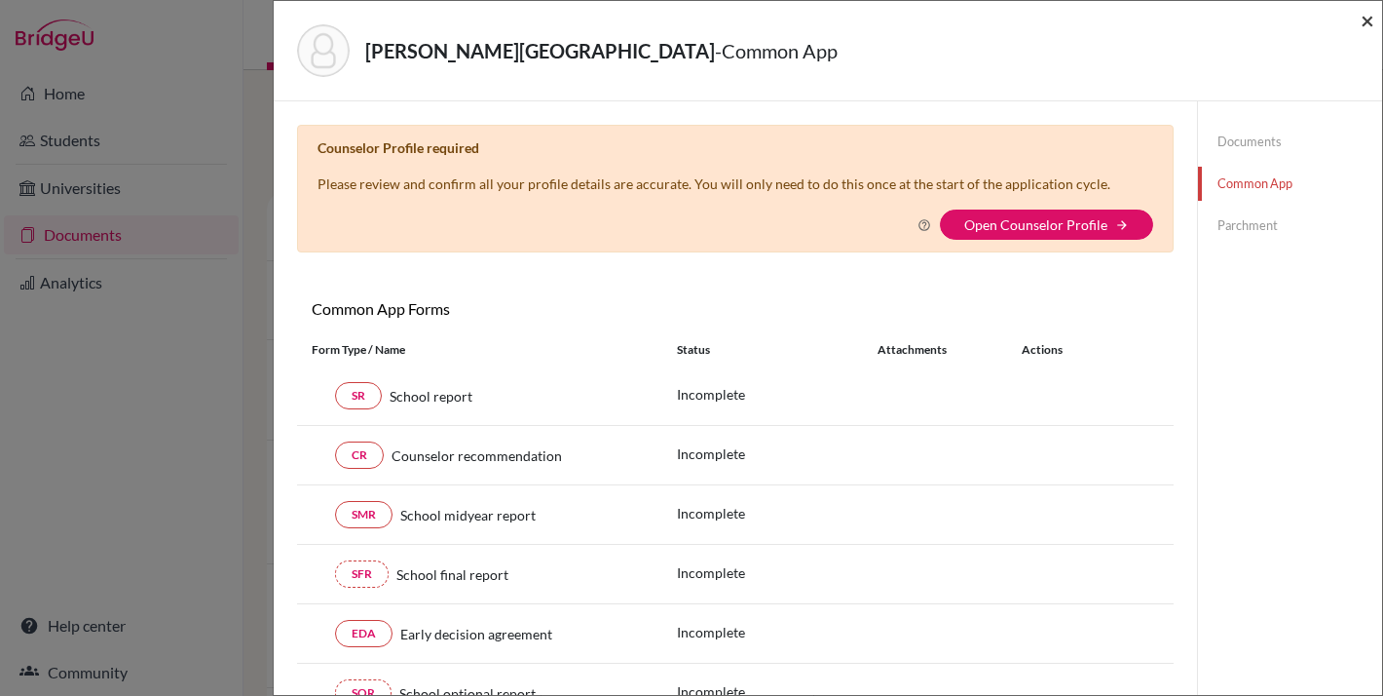
click at [1369, 19] on span "×" at bounding box center [1368, 20] width 14 height 28
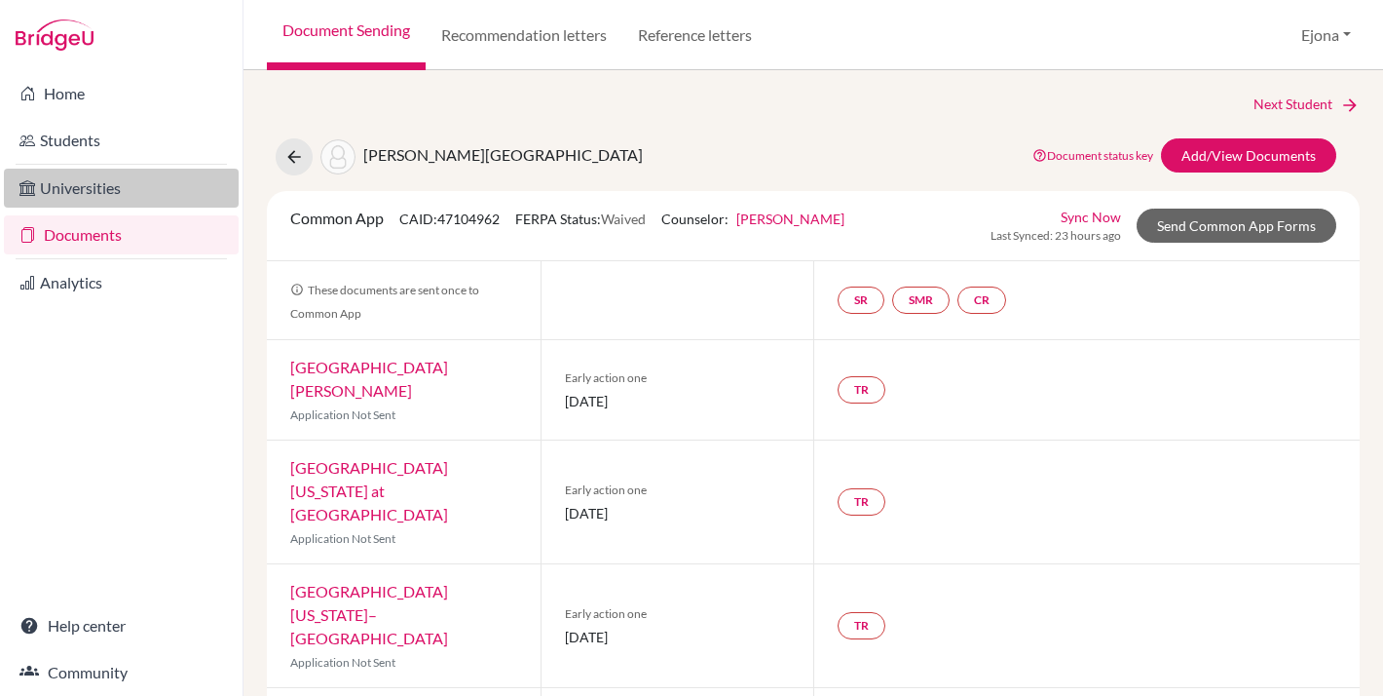
click at [57, 187] on link "Universities" at bounding box center [121, 188] width 235 height 39
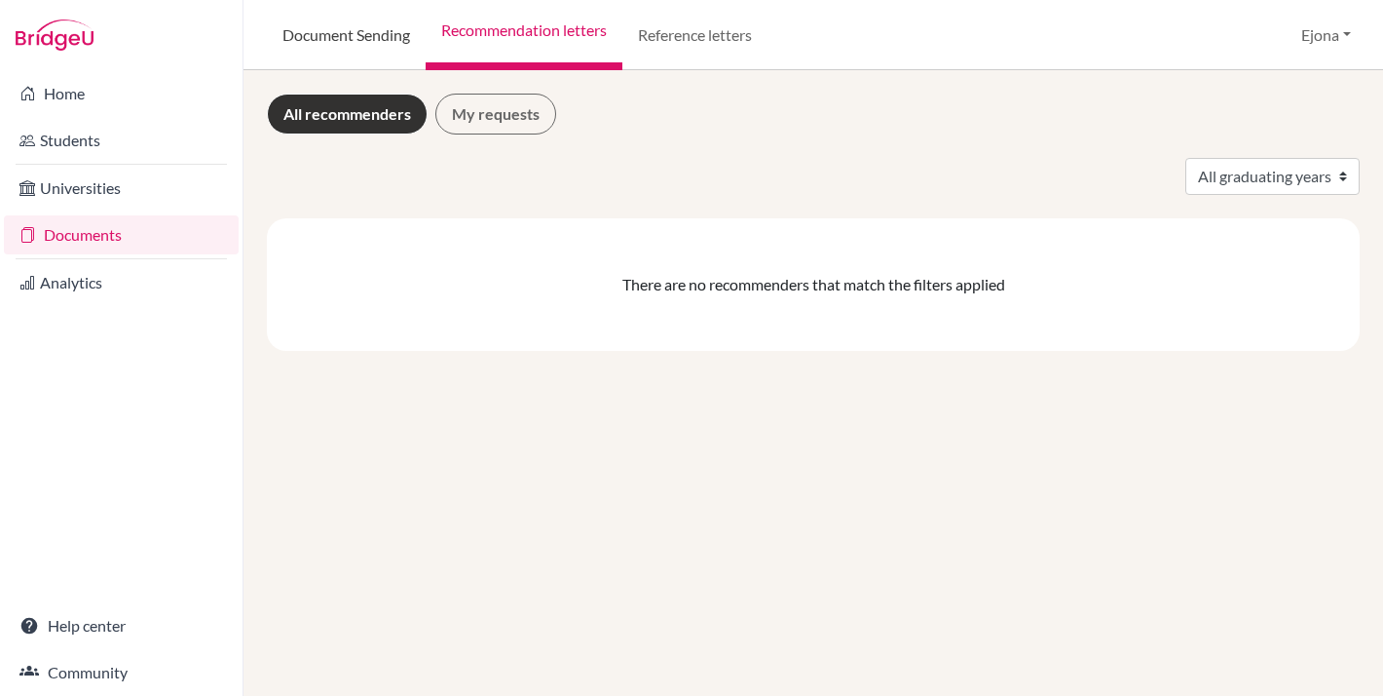
click at [368, 39] on link "Document Sending" at bounding box center [346, 35] width 159 height 70
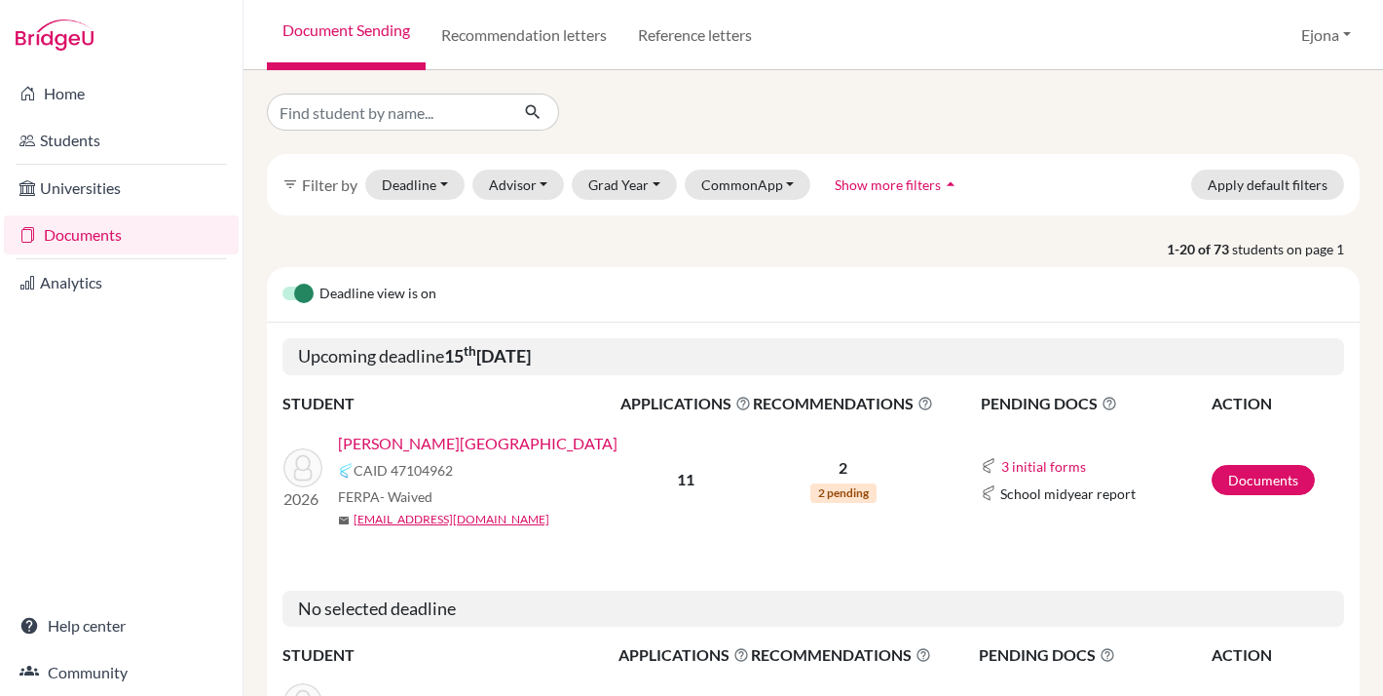
click at [427, 441] on link "[PERSON_NAME][GEOGRAPHIC_DATA]" at bounding box center [478, 443] width 280 height 23
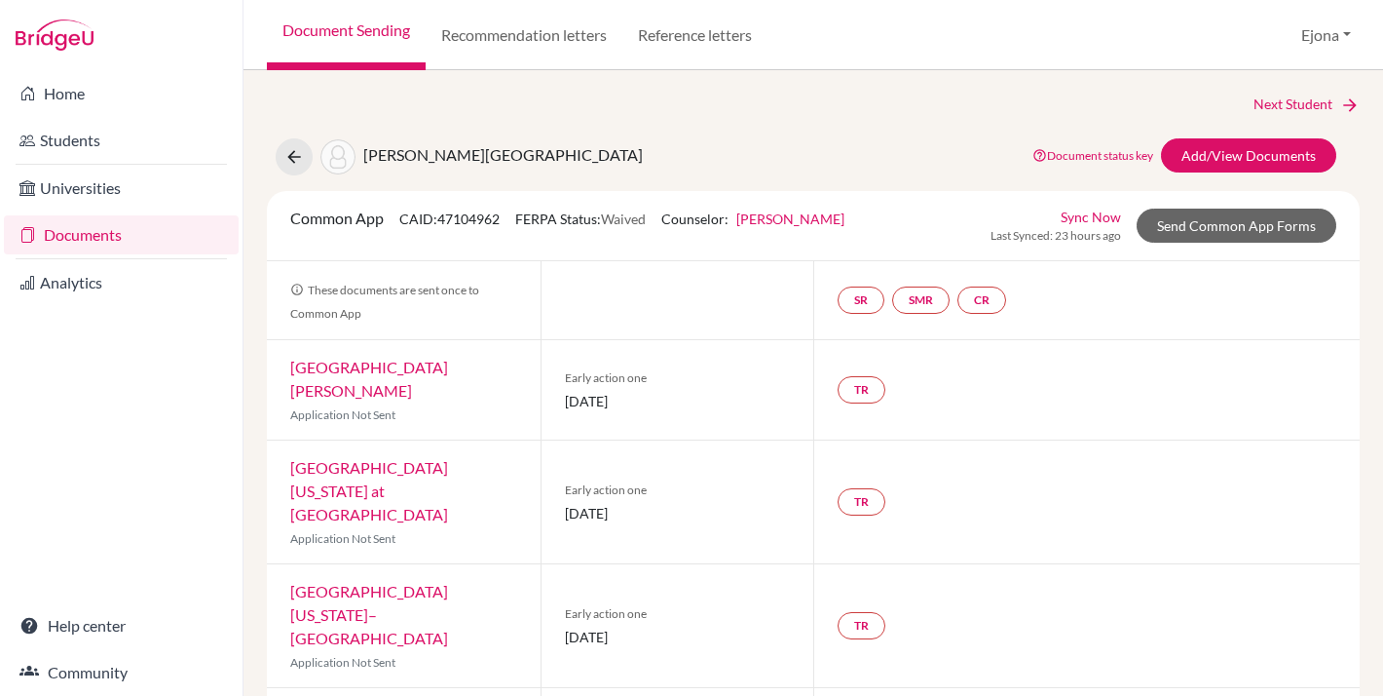
click at [826, 218] on link "[PERSON_NAME]" at bounding box center [791, 218] width 108 height 17
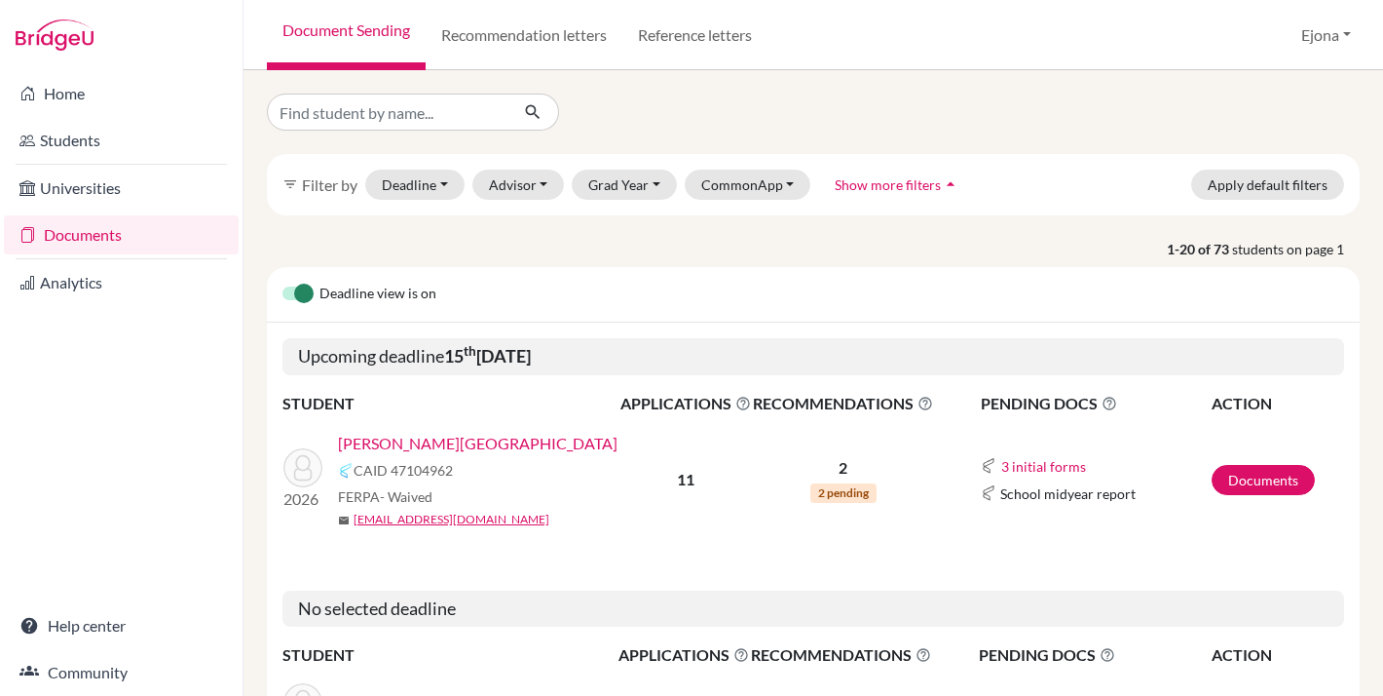
click at [419, 432] on link "[PERSON_NAME][GEOGRAPHIC_DATA]" at bounding box center [478, 443] width 280 height 23
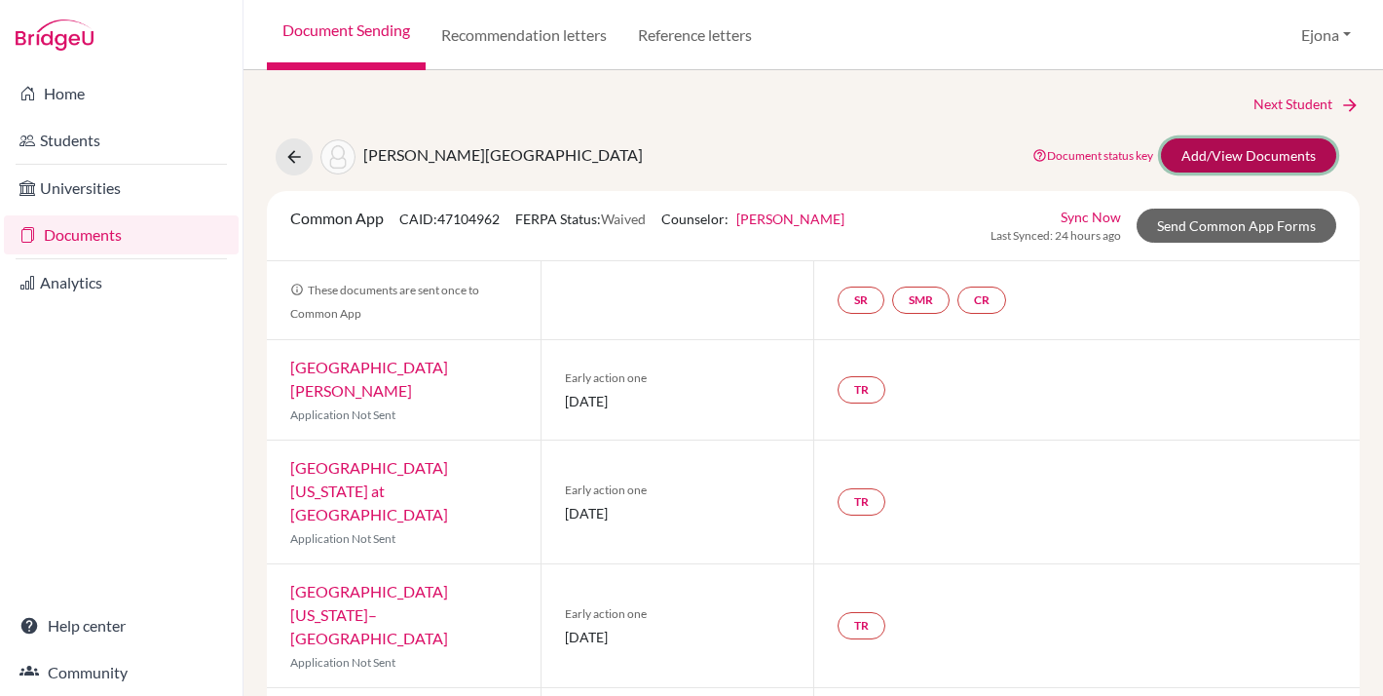
click at [1272, 155] on link "Add/View Documents" at bounding box center [1248, 155] width 175 height 34
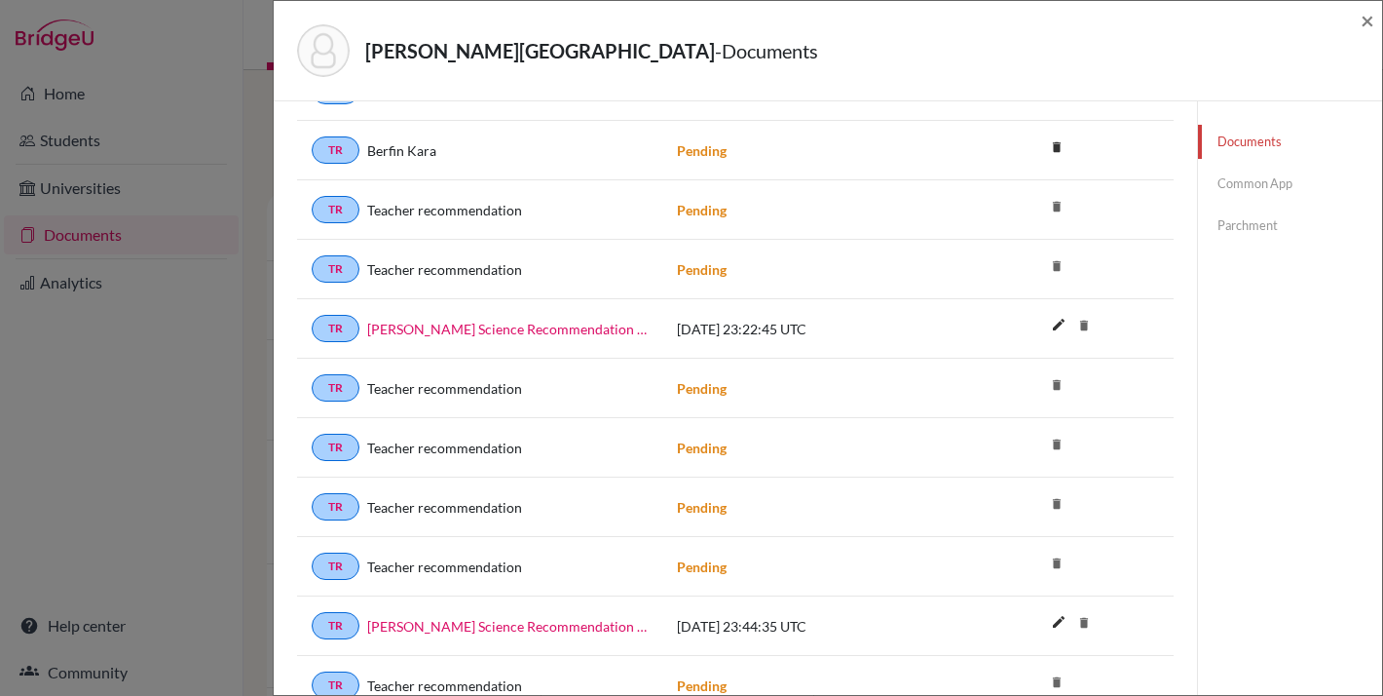
scroll to position [376, 0]
click at [1370, 16] on span "×" at bounding box center [1368, 20] width 14 height 28
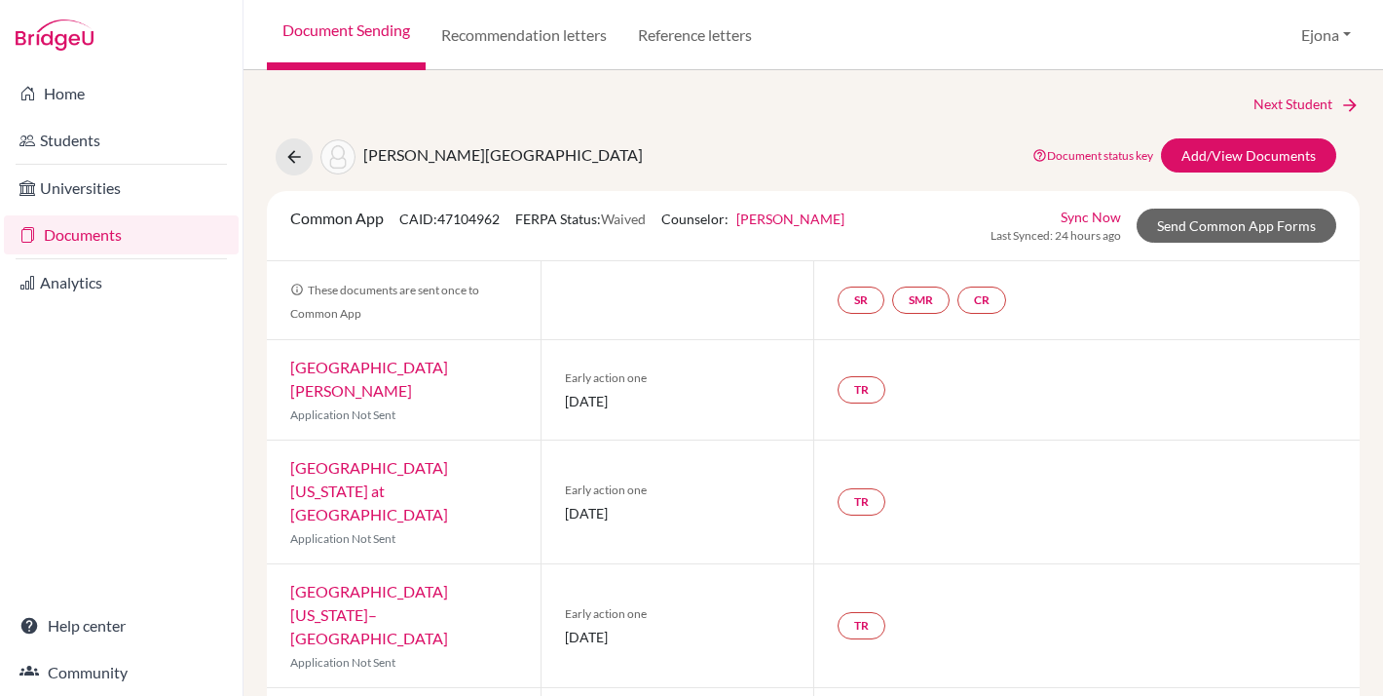
click at [781, 218] on link "[PERSON_NAME]" at bounding box center [791, 218] width 108 height 17
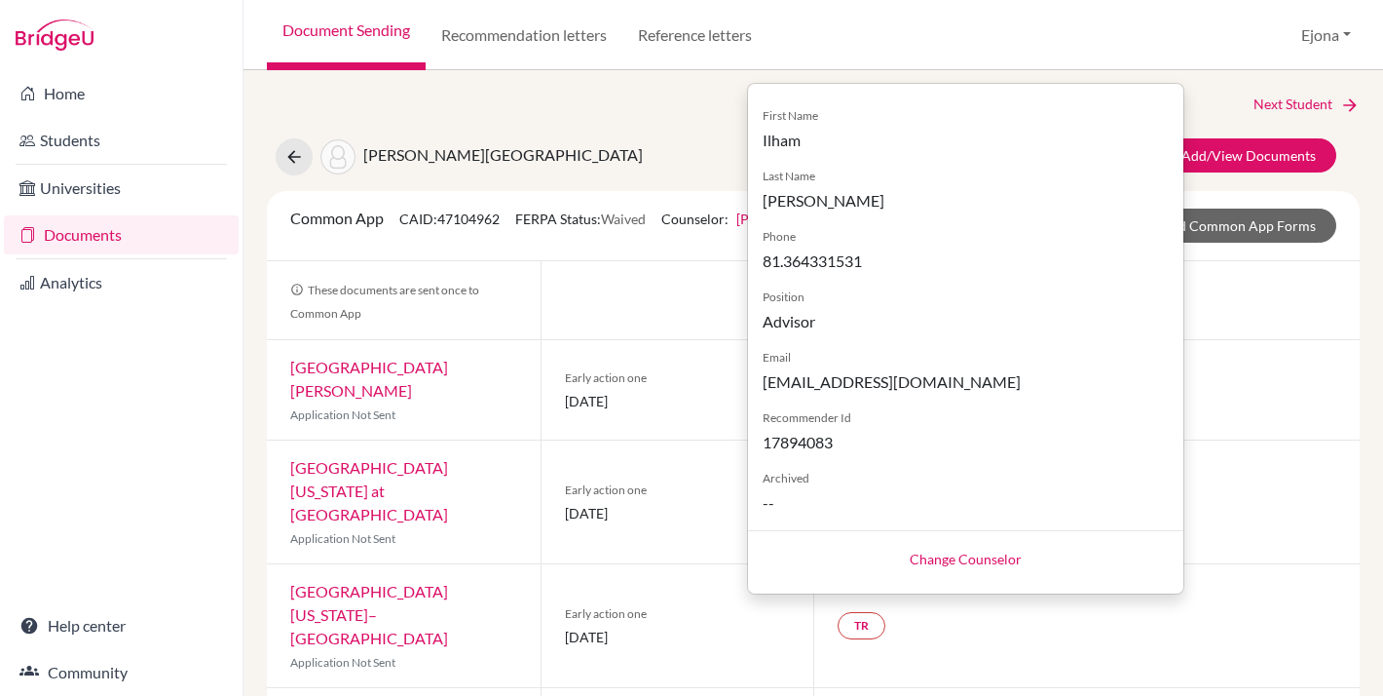
click at [685, 154] on div "[PERSON_NAME] Document status key TR Requirement. Document not uploaded yet. TR…" at bounding box center [813, 156] width 1122 height 37
